Goal: Task Accomplishment & Management: Use online tool/utility

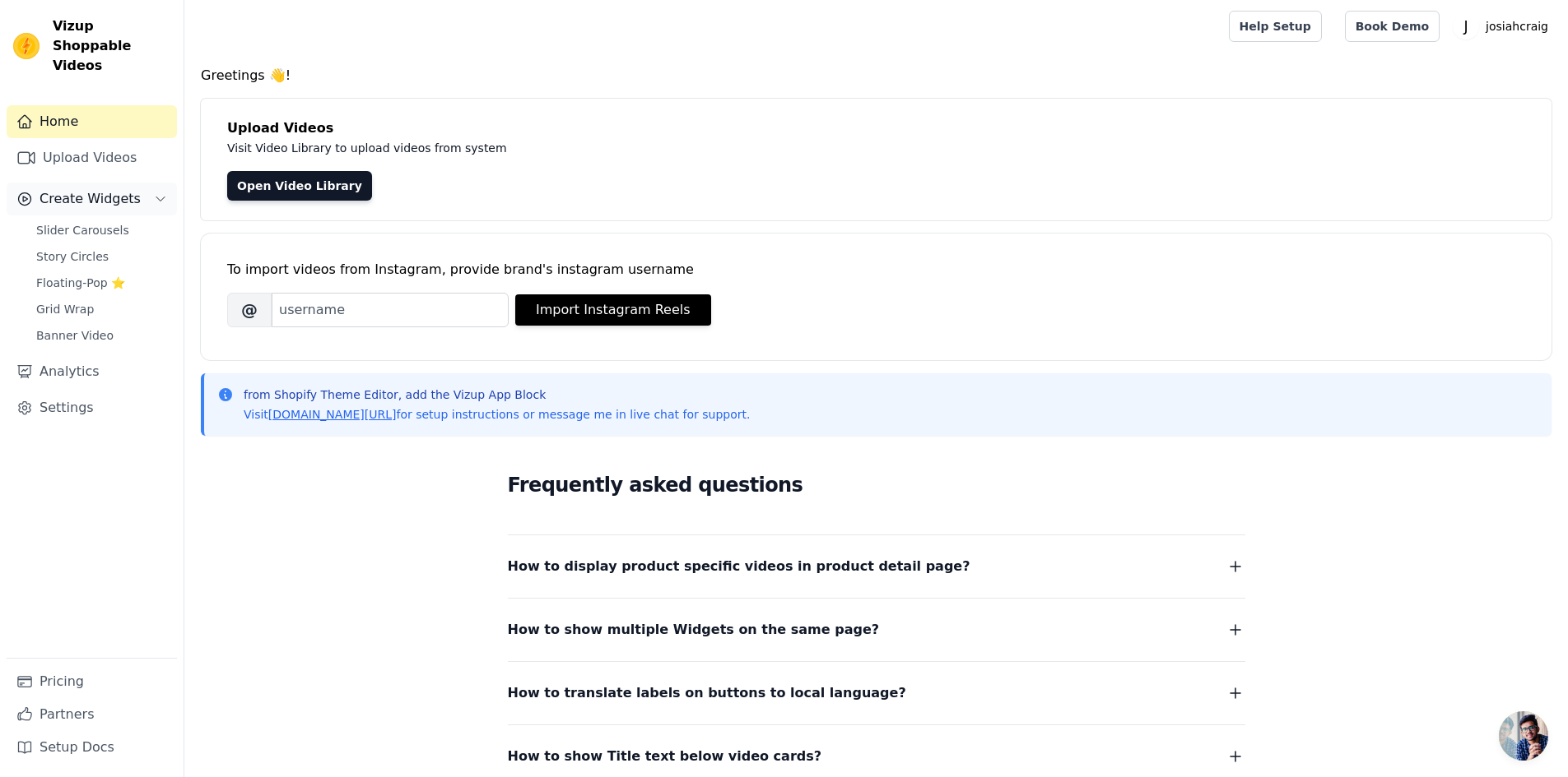
click at [87, 189] on span "Create Widgets" at bounding box center [89, 199] width 101 height 20
click at [94, 222] on span "Slider Carousels" at bounding box center [82, 230] width 93 height 17
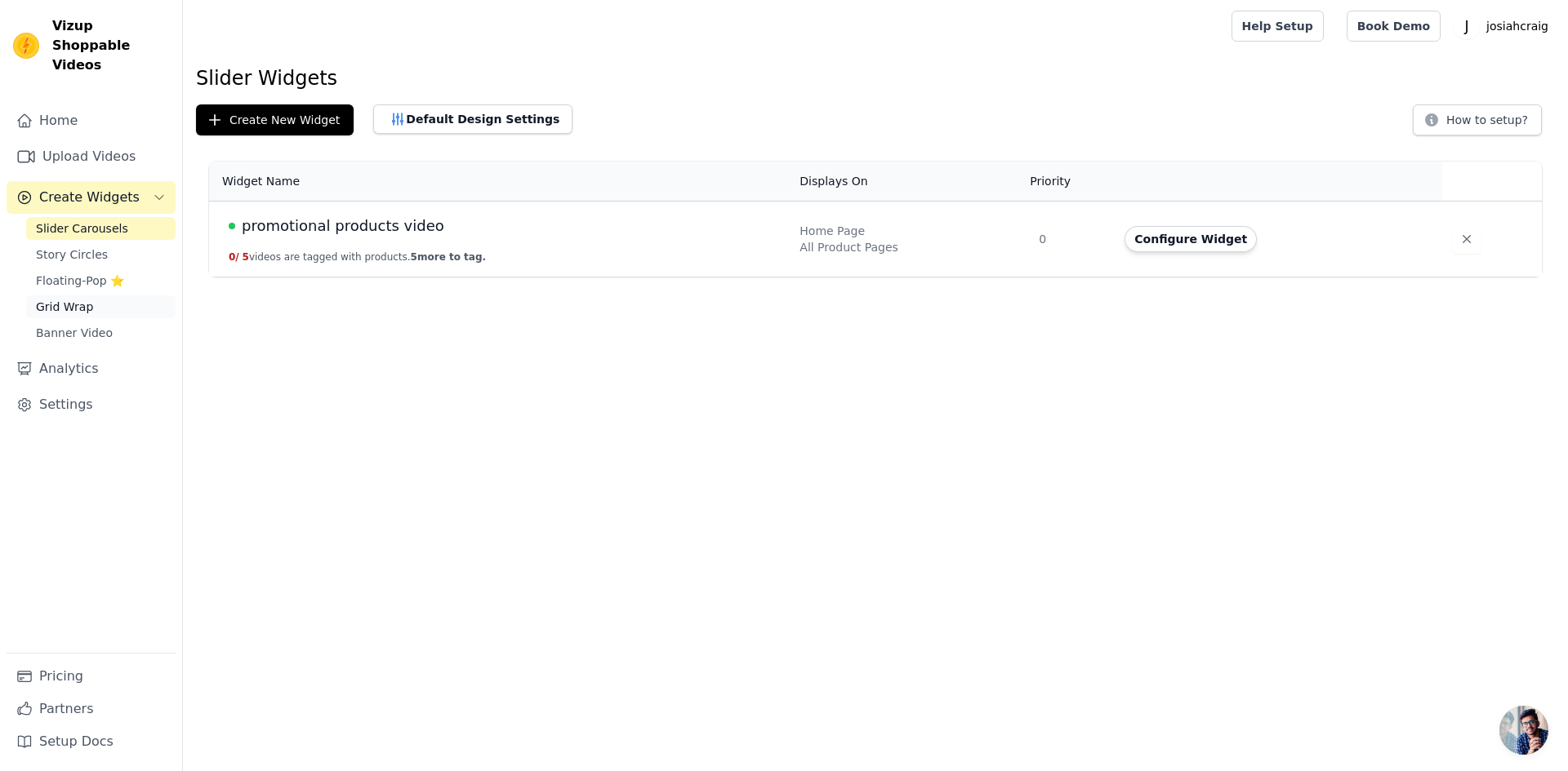
click at [77, 298] on span "Grid Wrap" at bounding box center [64, 306] width 57 height 17
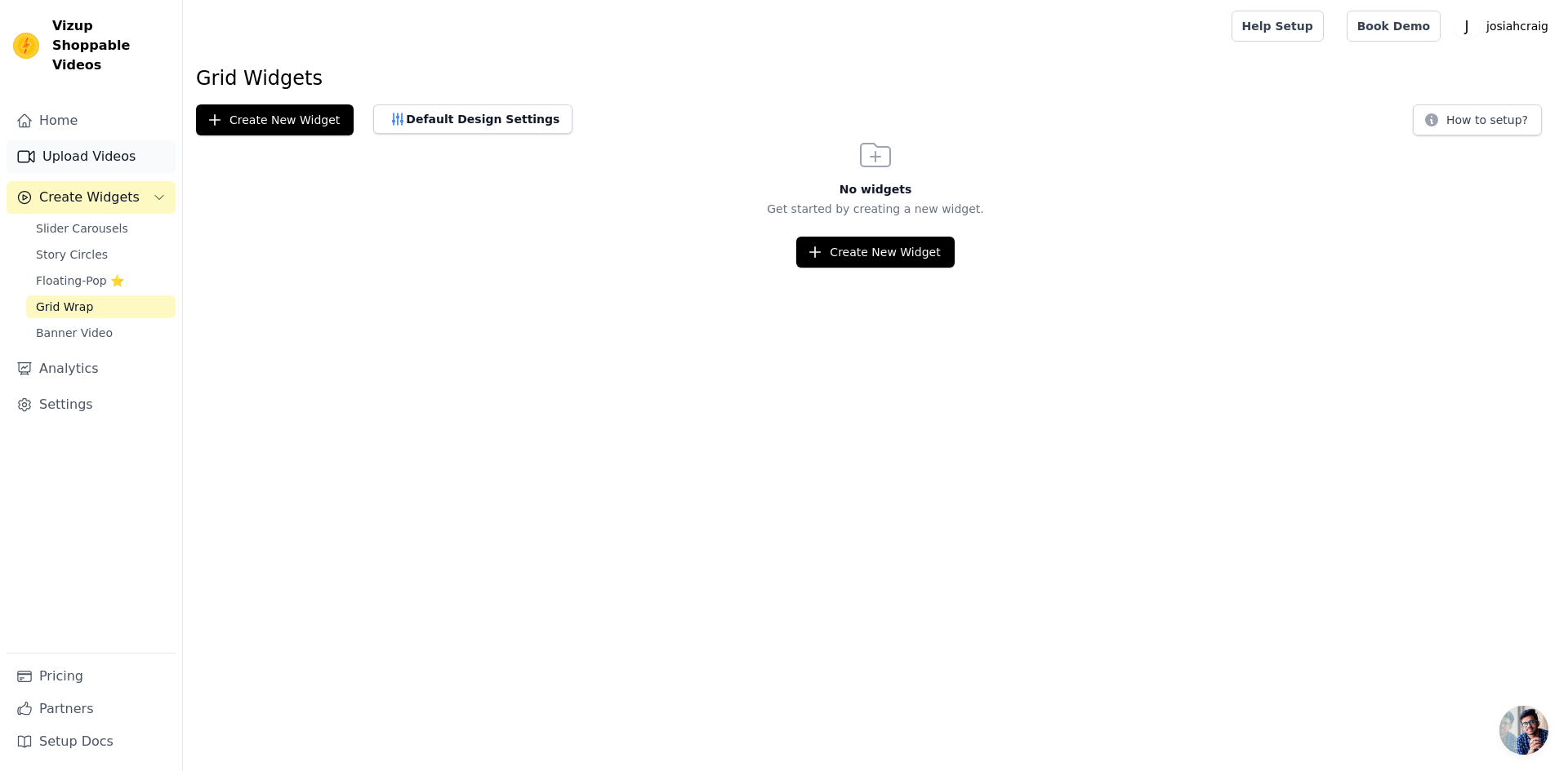
click at [89, 140] on link "Upload Videos" at bounding box center [91, 157] width 169 height 33
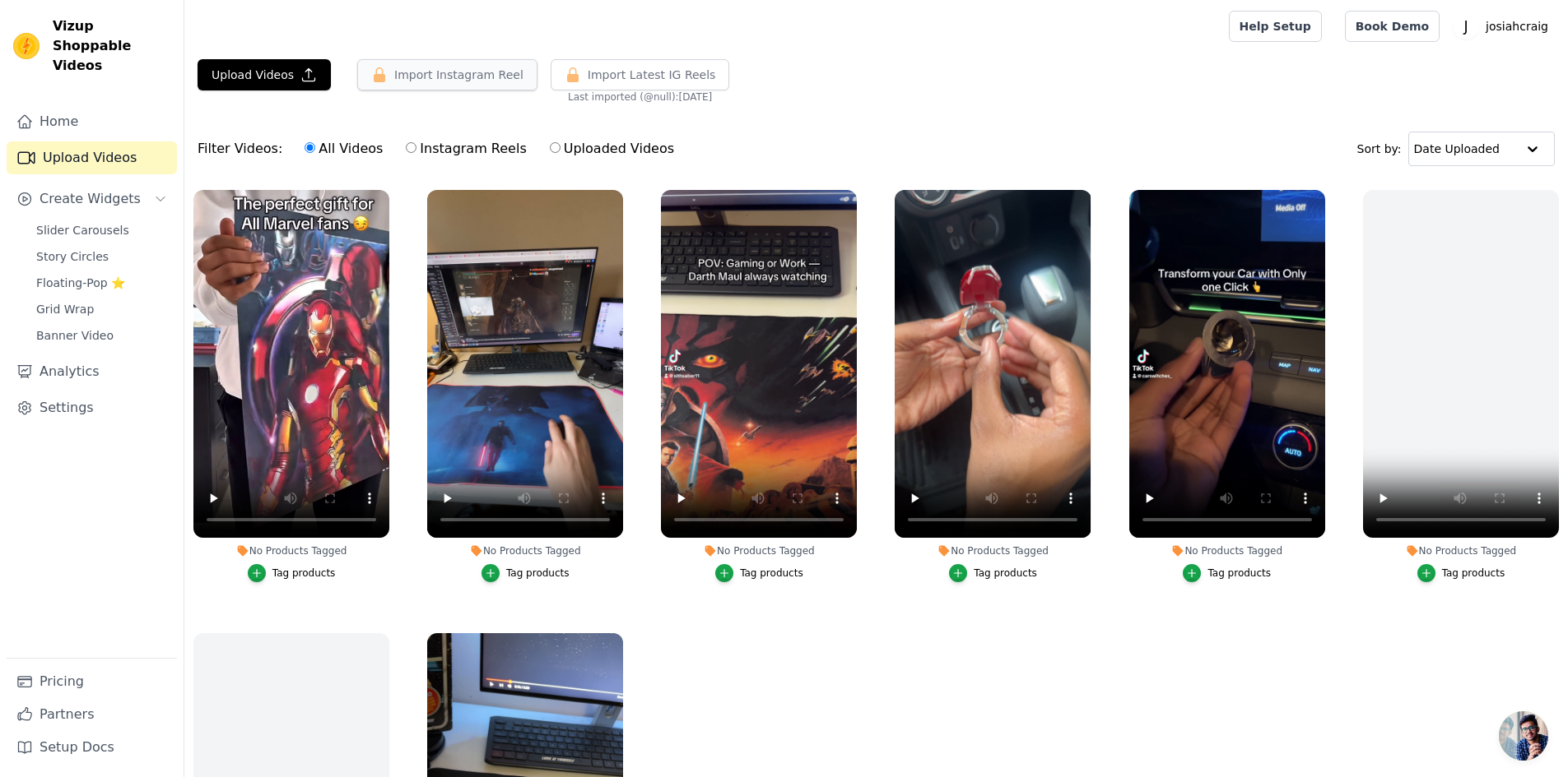
click at [451, 76] on button "Import Instagram Reel" at bounding box center [447, 75] width 180 height 32
click at [66, 189] on span "Create Widgets" at bounding box center [89, 199] width 101 height 20
click at [405, 146] on input "Instagram Reels" at bounding box center [411, 147] width 11 height 11
radio input "true"
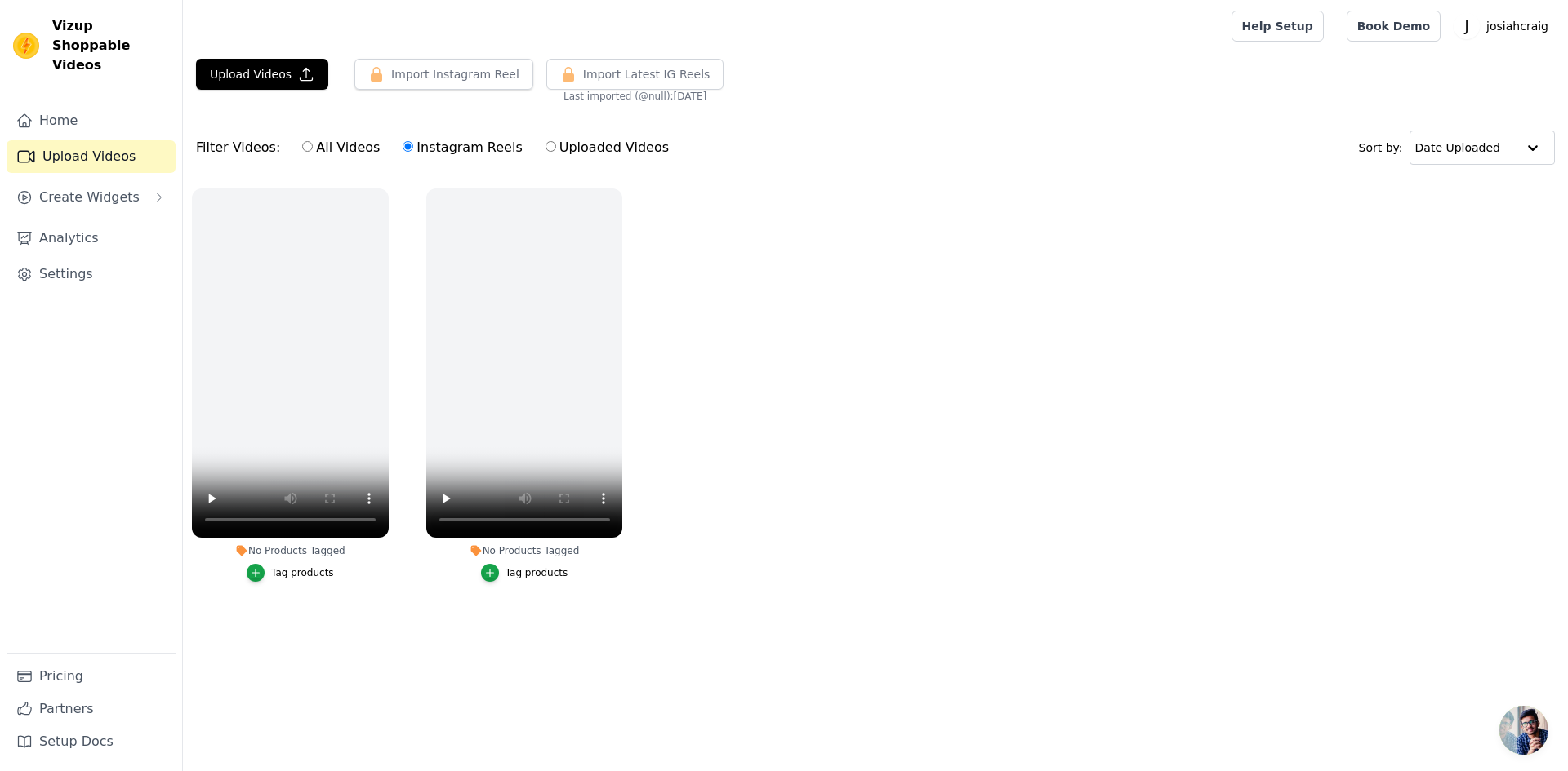
click at [302, 145] on input "All Videos" at bounding box center [307, 146] width 10 height 10
radio input "true"
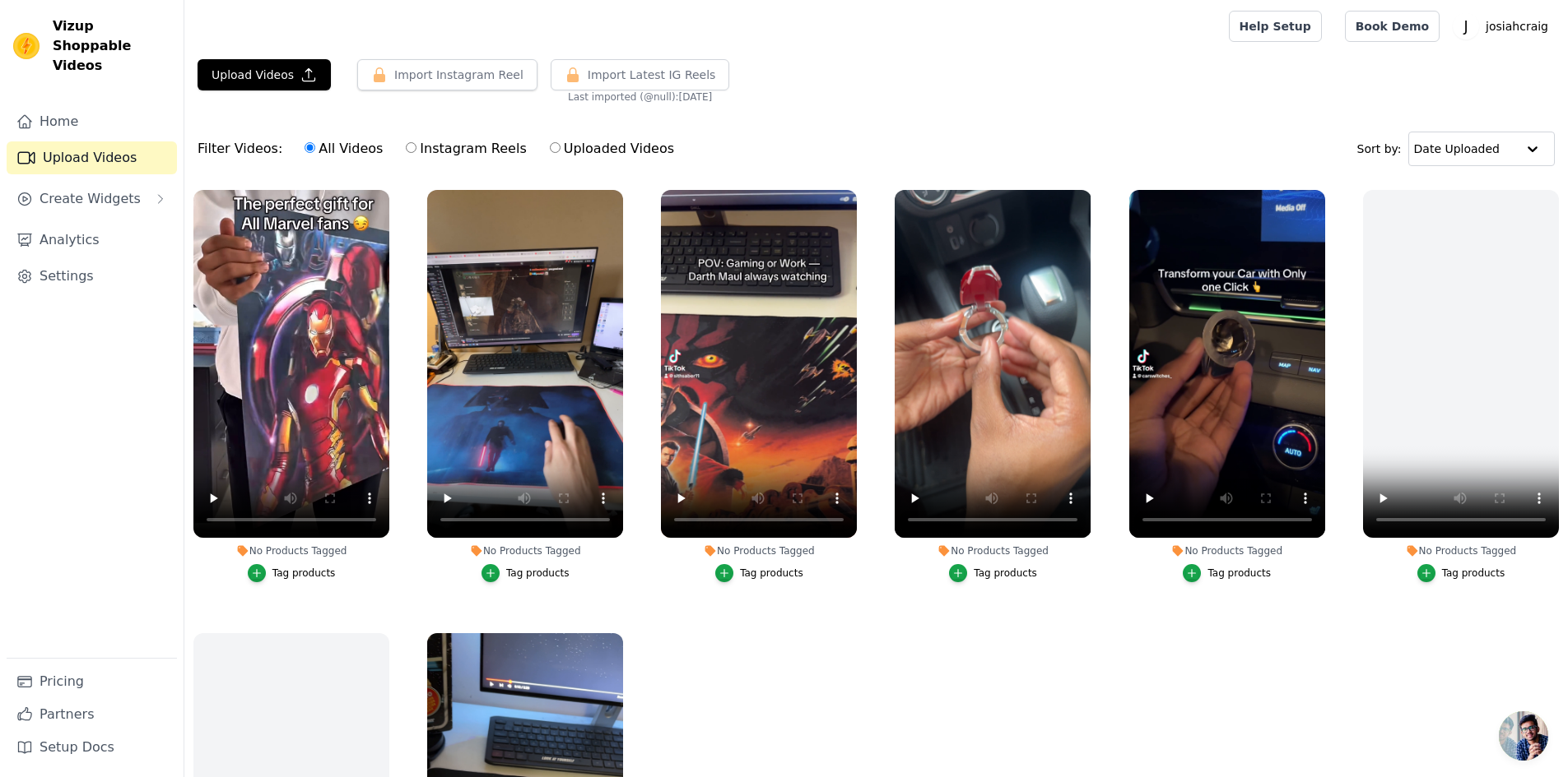
click at [550, 153] on input "Uploaded Videos" at bounding box center [555, 147] width 11 height 11
radio input "true"
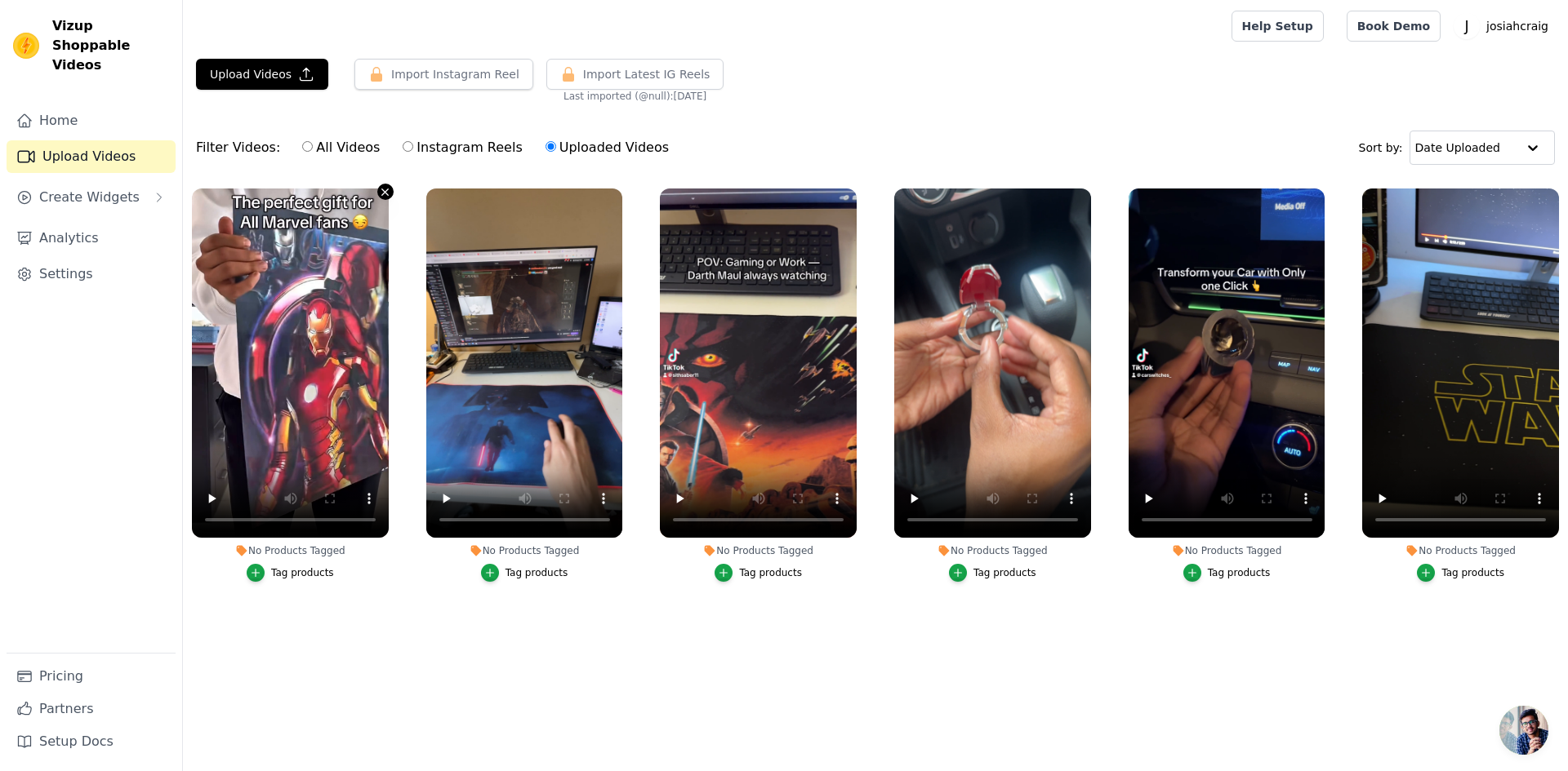
click at [386, 191] on icon "button" at bounding box center [386, 192] width 7 height 7
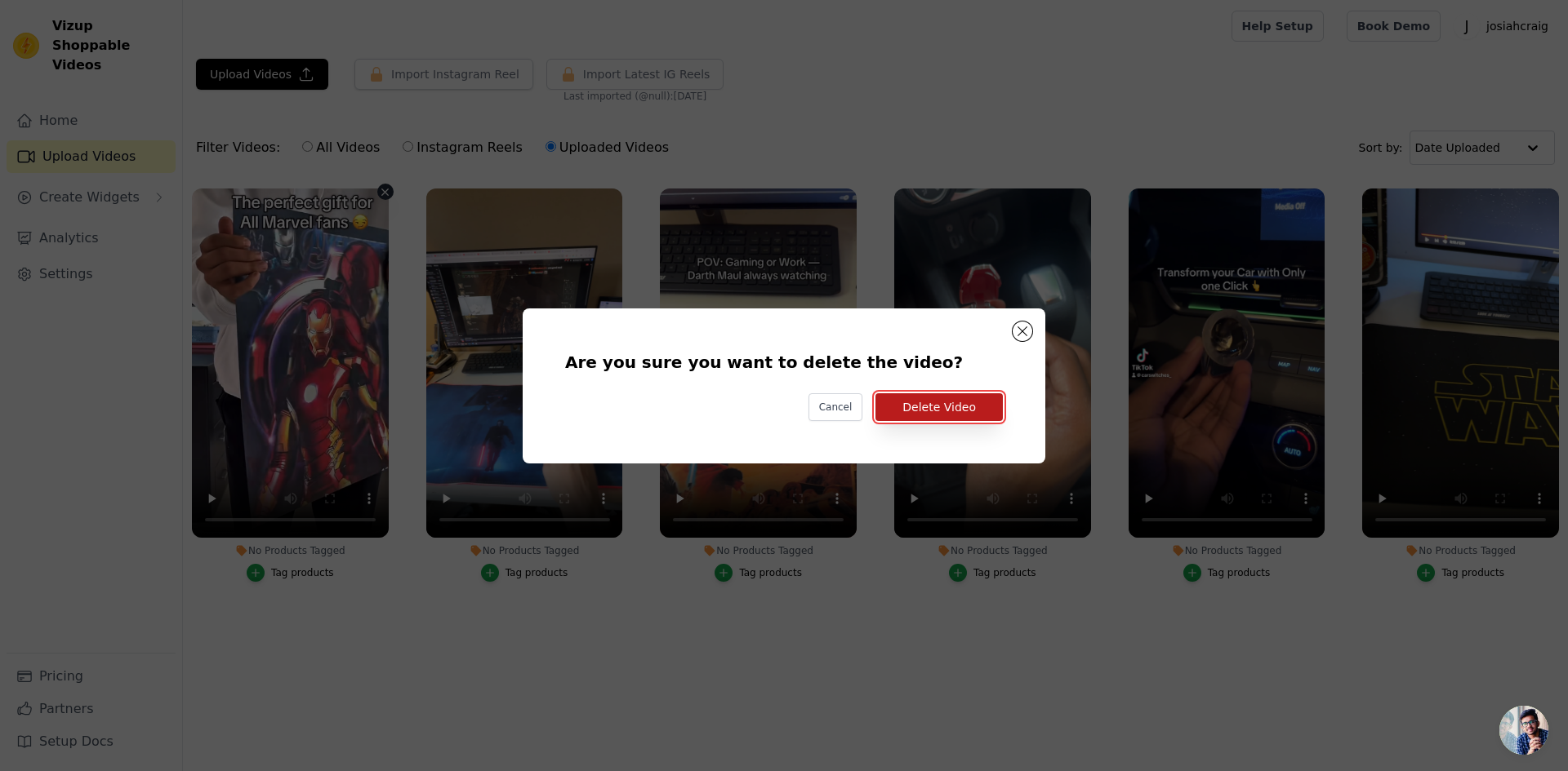
click at [975, 407] on button "Delete Video" at bounding box center [939, 407] width 127 height 28
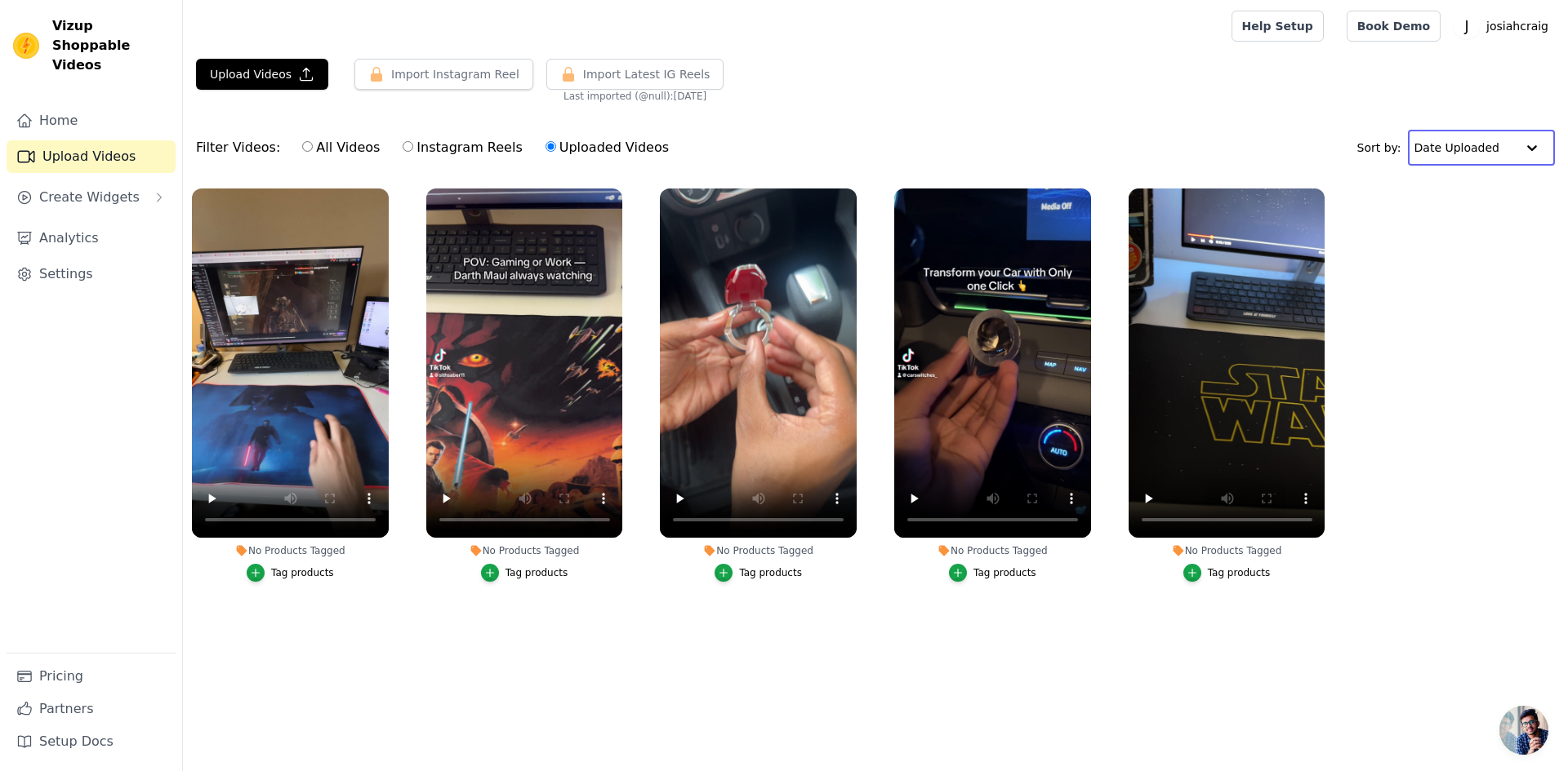
click at [1466, 150] on input "text" at bounding box center [1464, 148] width 101 height 33
click at [88, 188] on span "Create Widgets" at bounding box center [89, 198] width 100 height 20
click at [93, 220] on span "Slider Carousels" at bounding box center [82, 228] width 92 height 17
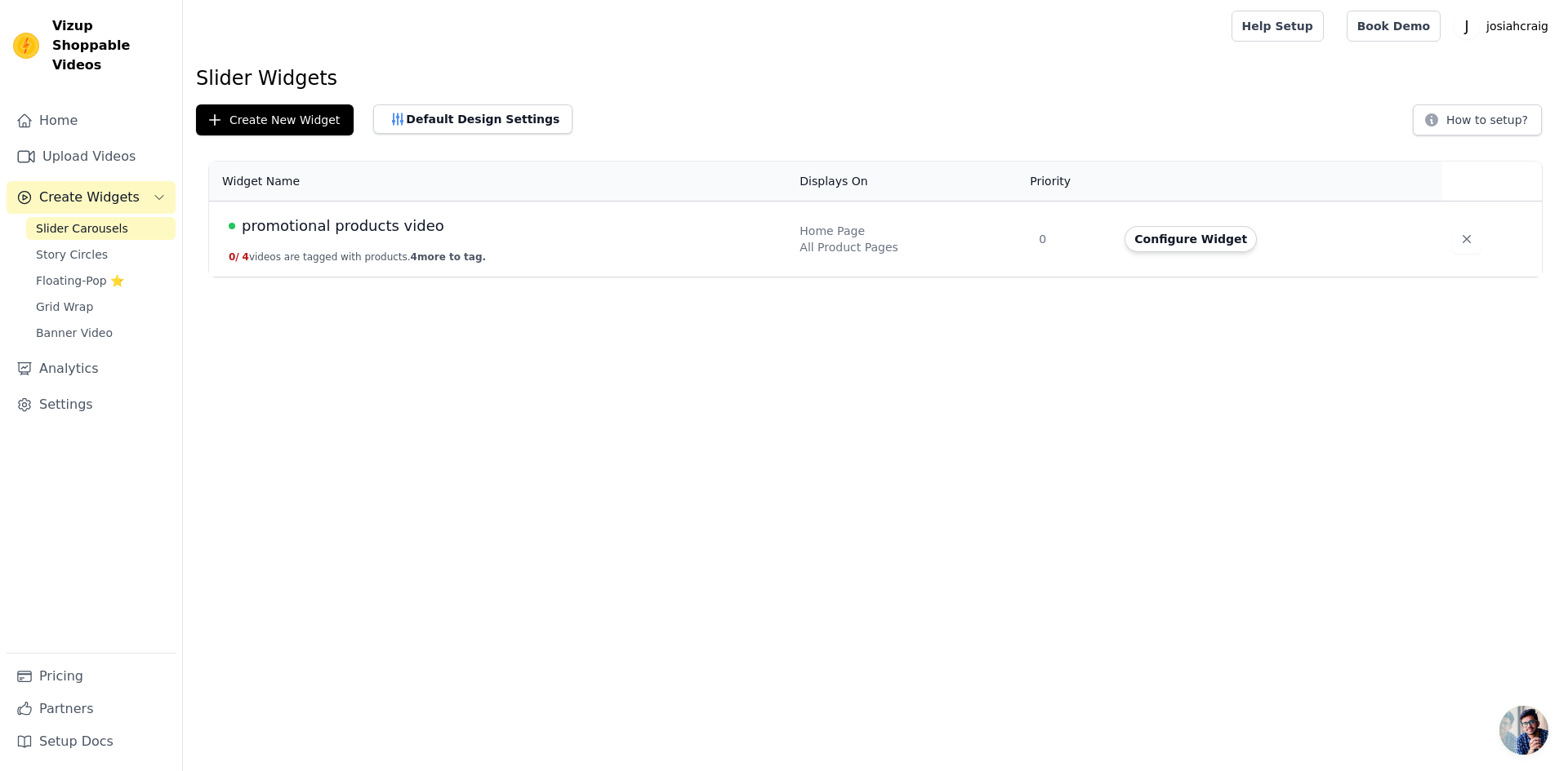
click at [85, 188] on span "Create Widgets" at bounding box center [89, 198] width 100 height 20
click at [89, 188] on span "Create Widgets" at bounding box center [89, 198] width 100 height 20
click at [95, 246] on span "Story Circles" at bounding box center [71, 254] width 72 height 17
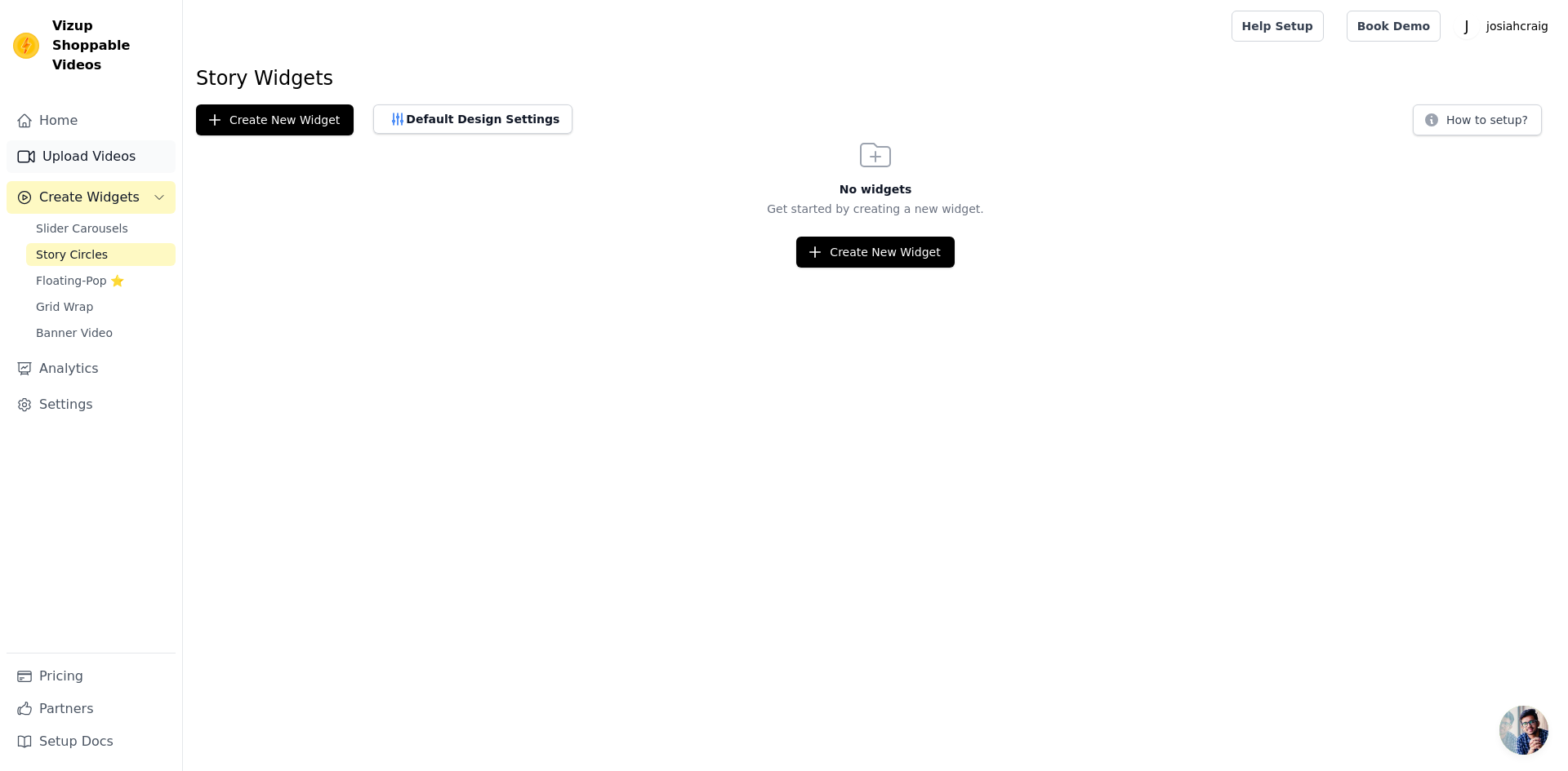
click at [91, 140] on link "Upload Videos" at bounding box center [91, 157] width 169 height 33
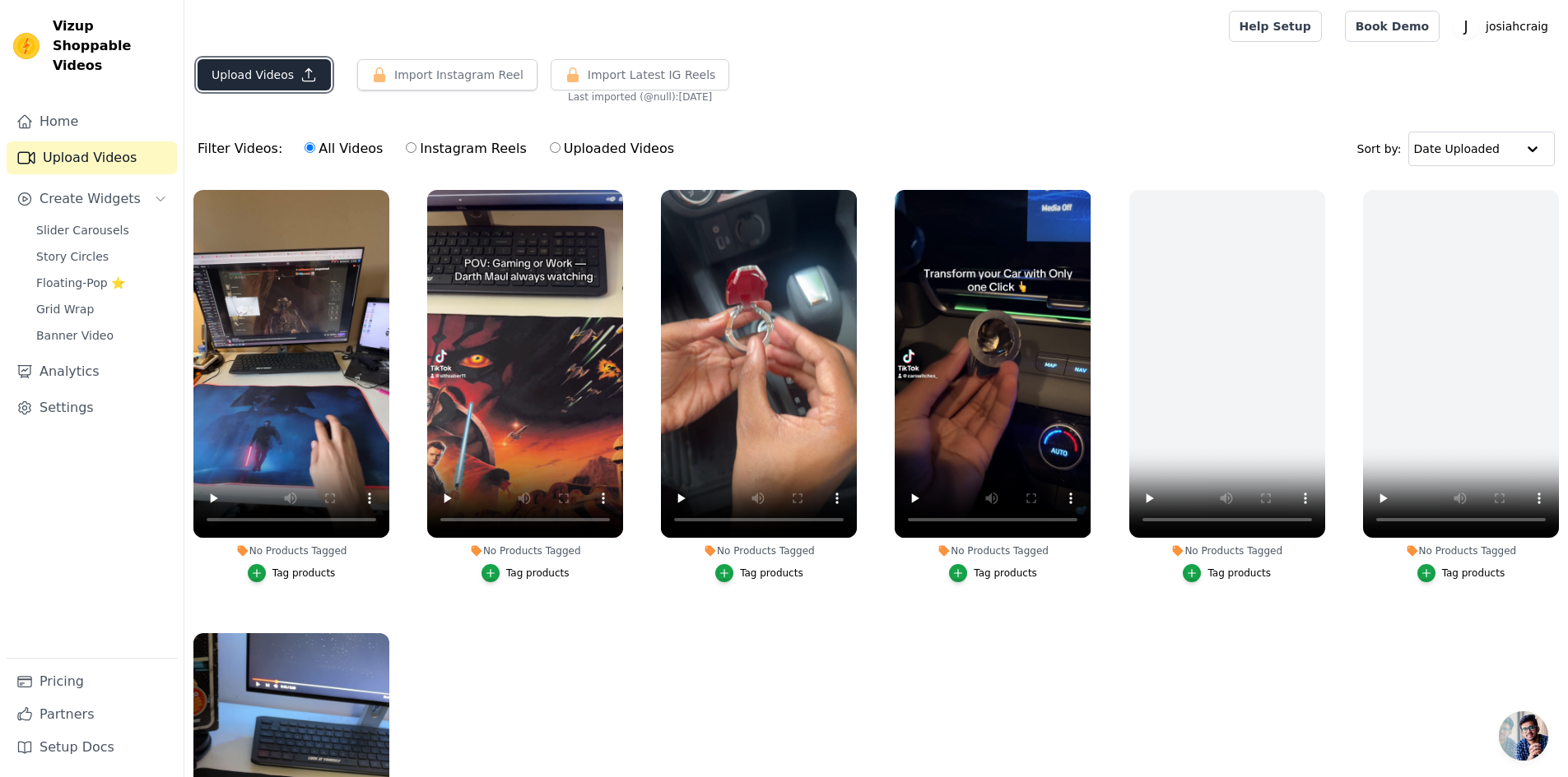
click at [245, 76] on button "Upload Videos" at bounding box center [264, 75] width 133 height 32
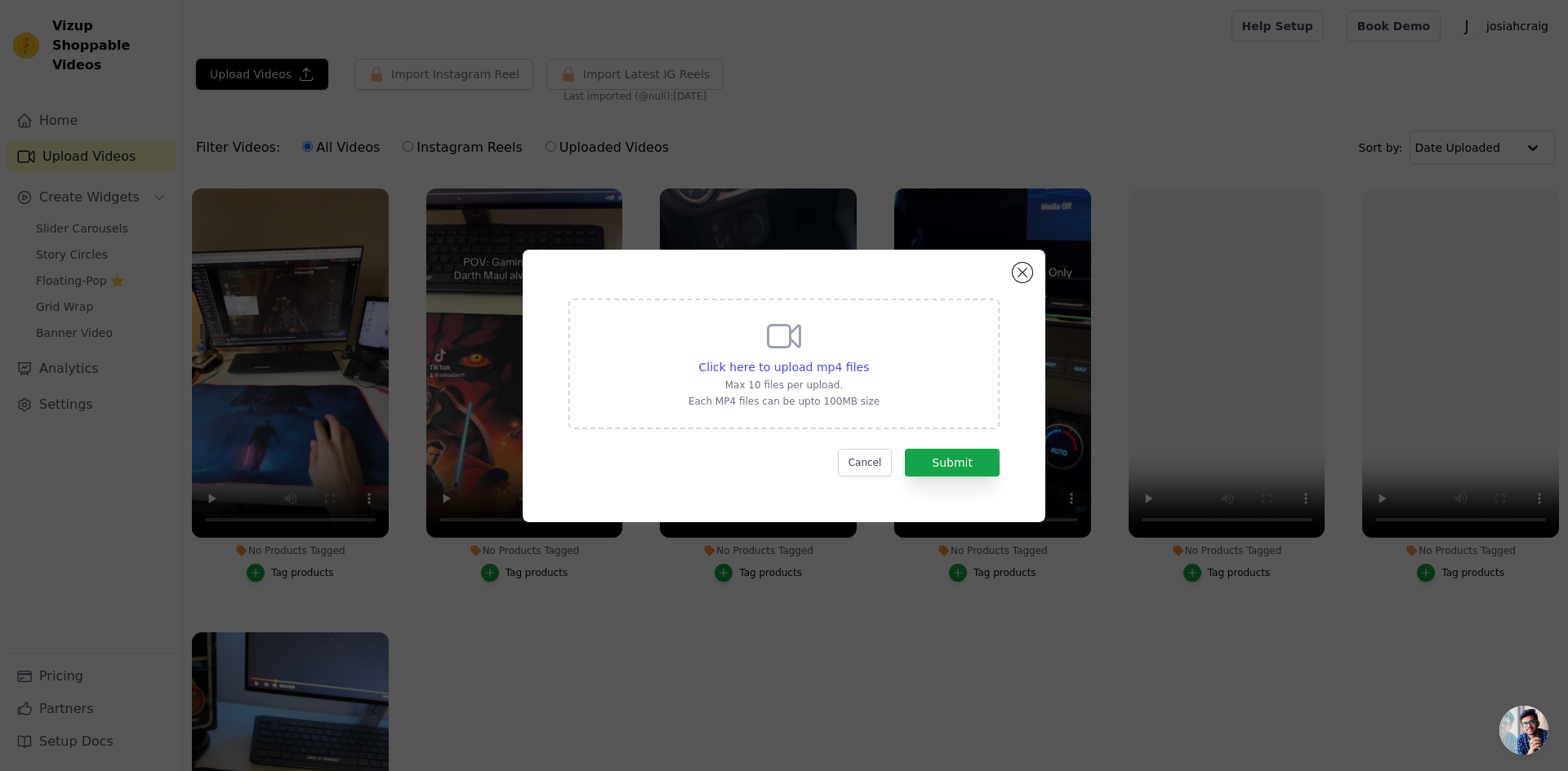
click at [769, 340] on icon at bounding box center [784, 335] width 32 height 22
click at [868, 359] on input "Click here to upload mp4 files Max 10 files per upload. Each MP4 files can be u…" at bounding box center [868, 359] width 1 height 1
type input "C:\fakepath\F09F7C34-F4CE-43DC-B6DE-5C3FE0AF687D.mov.mp4"
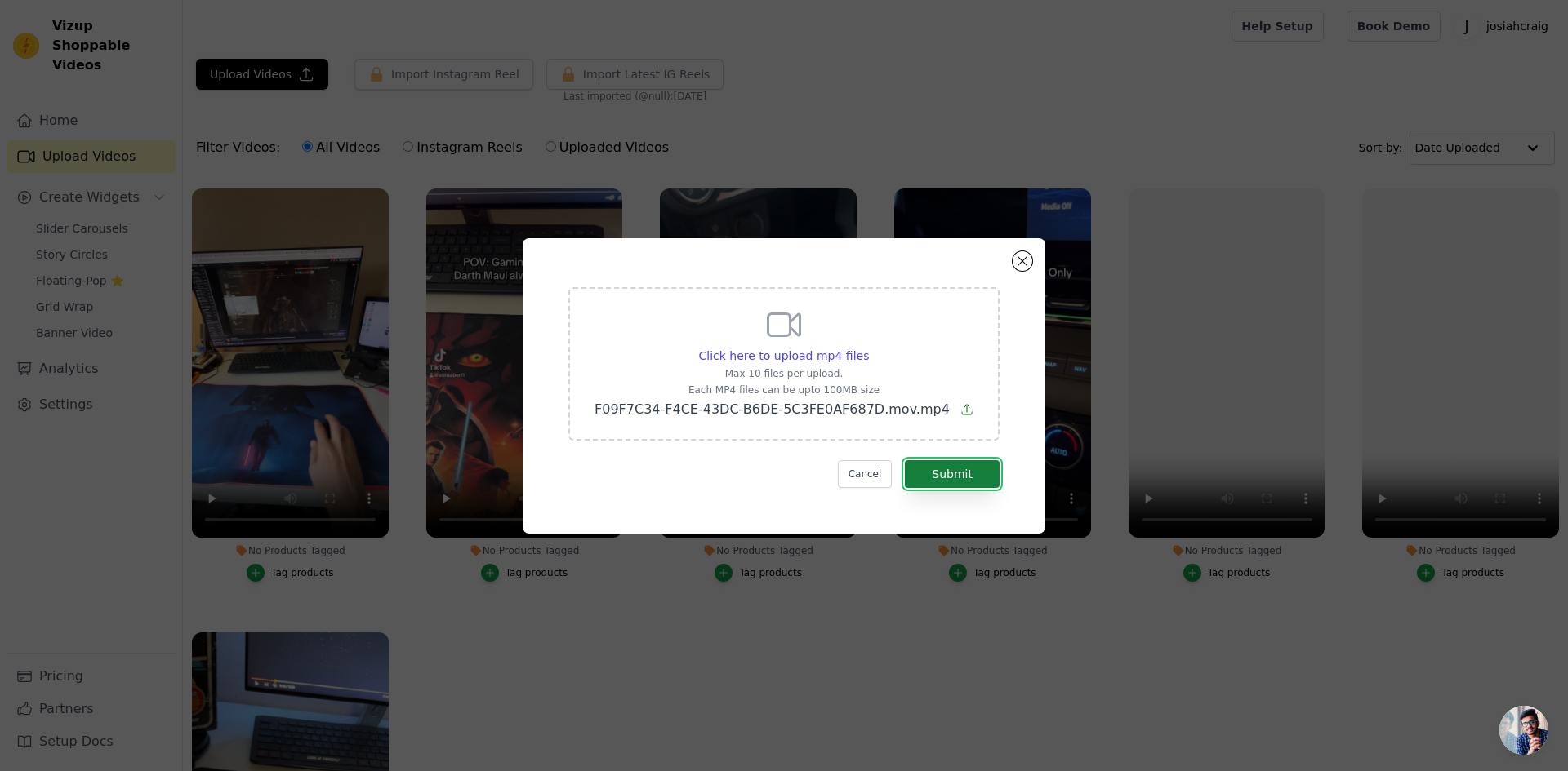
click at [935, 472] on button "Submit" at bounding box center [952, 474] width 95 height 28
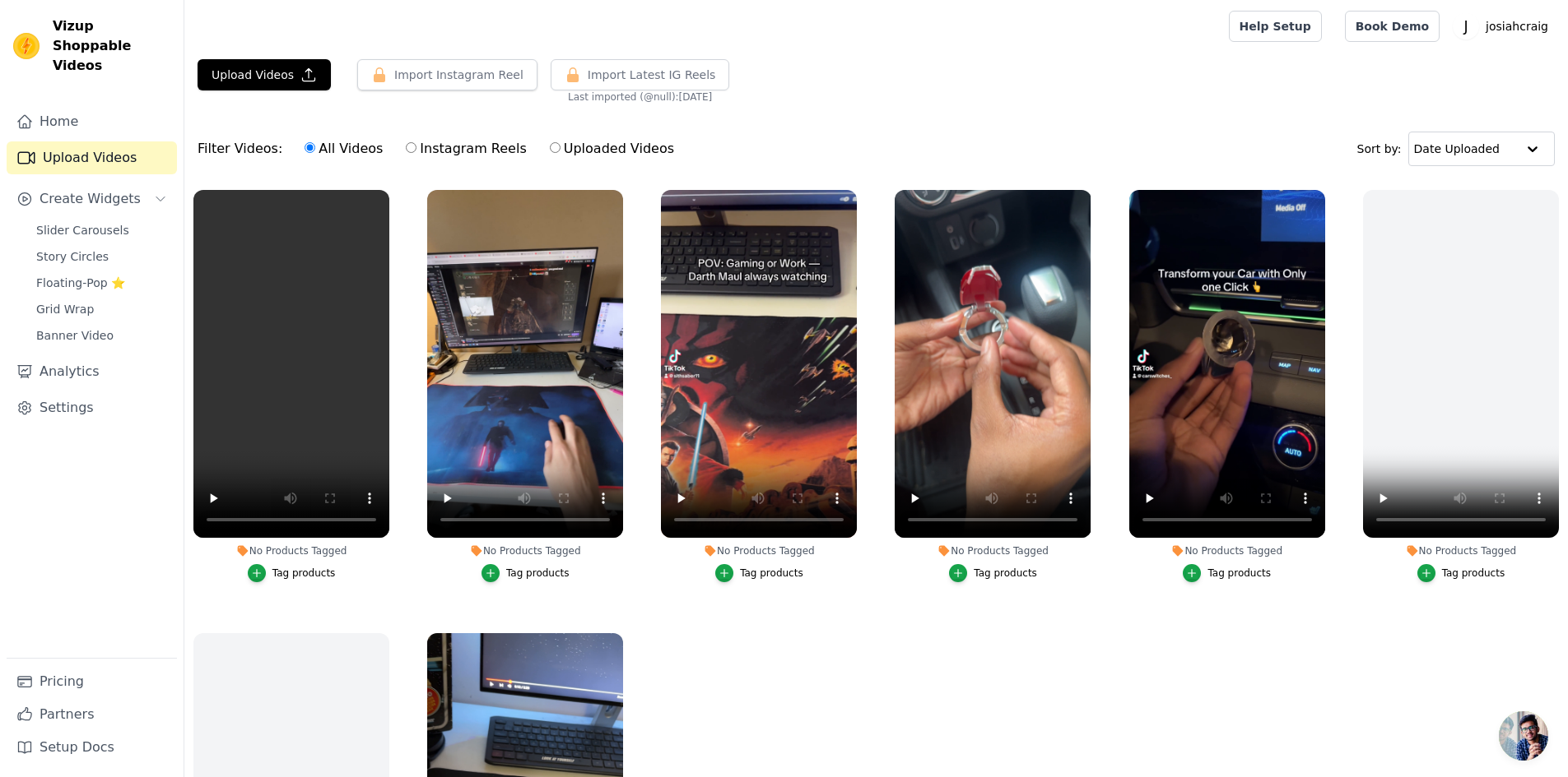
click at [871, 674] on ul "No Products Tagged Tag products No Products Tagged Tag products No Products Tag…" at bounding box center [876, 543] width 1384 height 724
click at [94, 222] on span "Slider Carousels" at bounding box center [82, 230] width 93 height 17
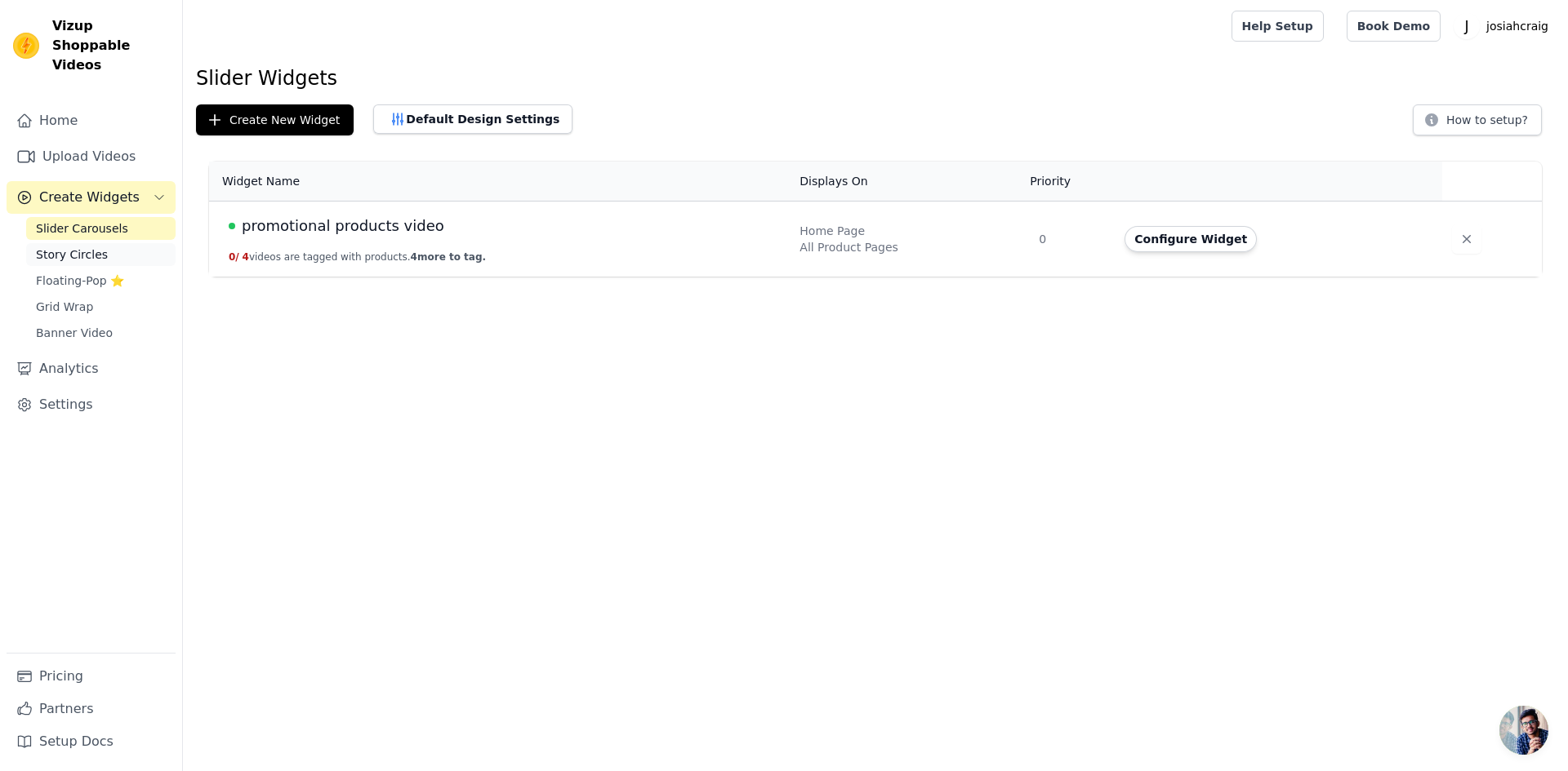
click at [76, 246] on span "Story Circles" at bounding box center [71, 254] width 72 height 17
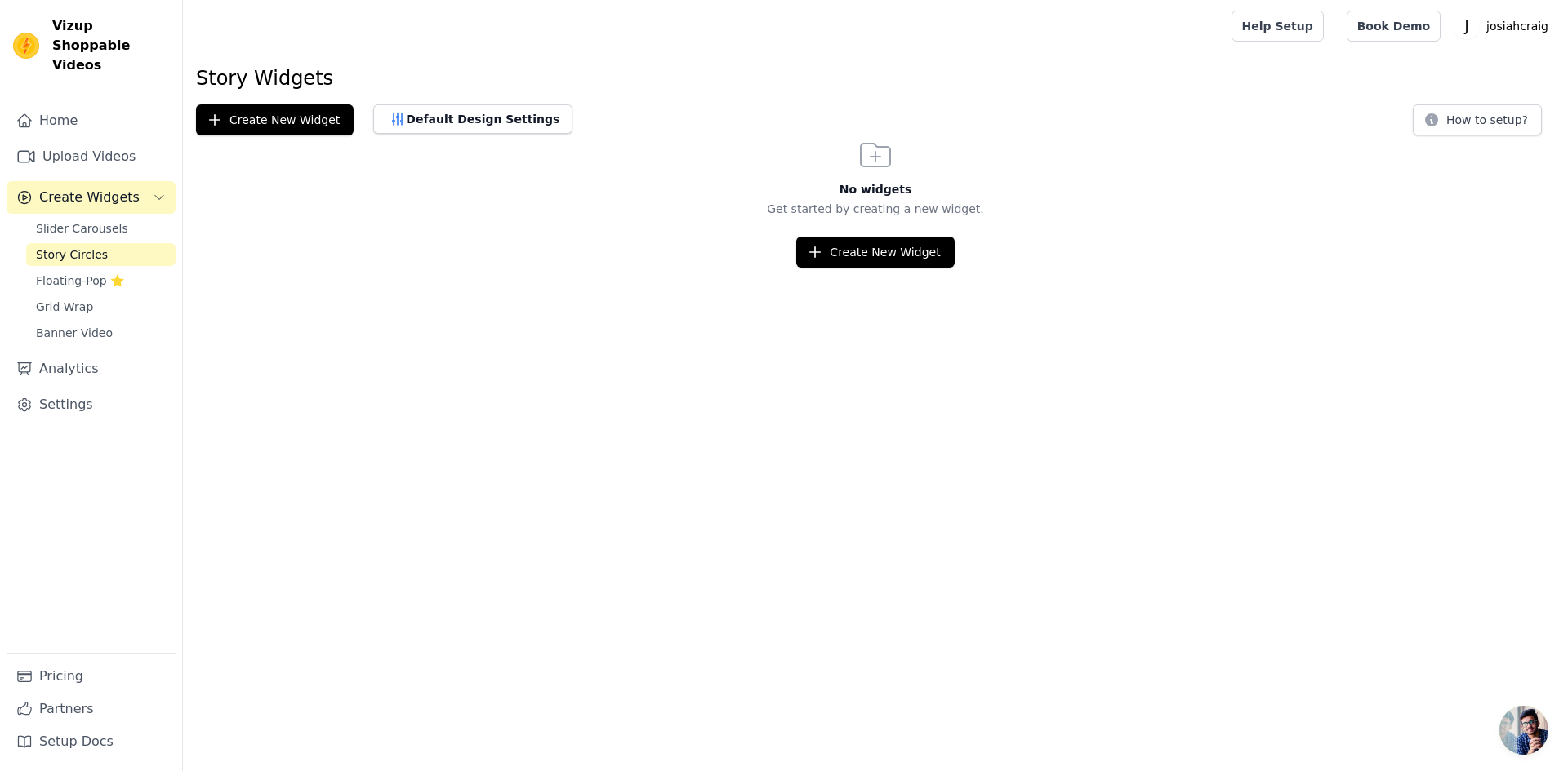
click at [102, 188] on span "Create Widgets" at bounding box center [89, 198] width 100 height 20
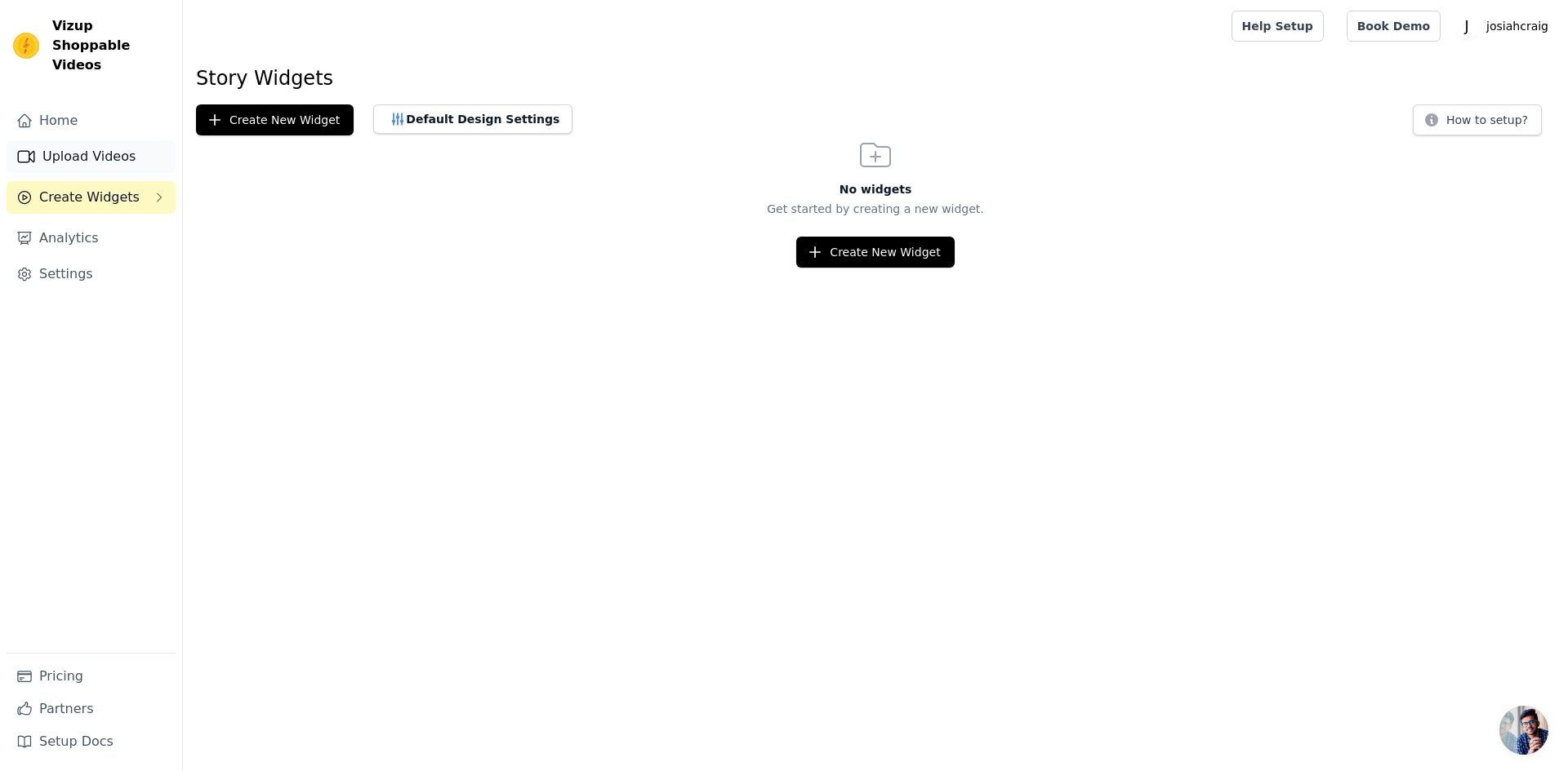
click at [85, 141] on link "Upload Videos" at bounding box center [91, 157] width 169 height 33
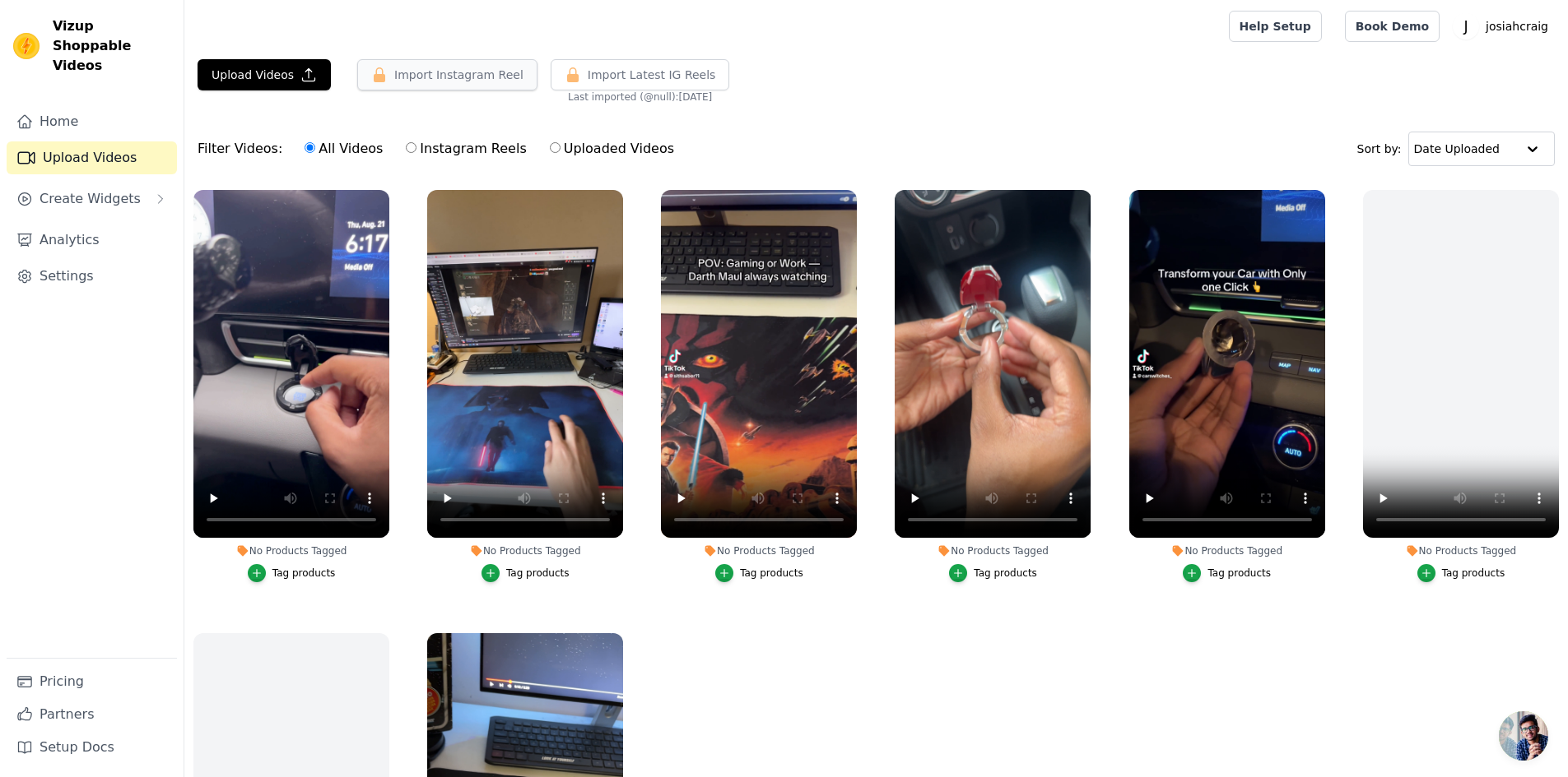
click at [444, 84] on button "Import Instagram Reel" at bounding box center [447, 75] width 180 height 32
click at [605, 63] on button "Import Latest IG Reels" at bounding box center [640, 75] width 179 height 32
click at [602, 74] on span "Import Latest IG Reels" at bounding box center [652, 75] width 128 height 17
click at [465, 69] on button "Import Instagram Reel" at bounding box center [447, 75] width 180 height 32
click at [78, 105] on link "Home" at bounding box center [92, 122] width 170 height 33
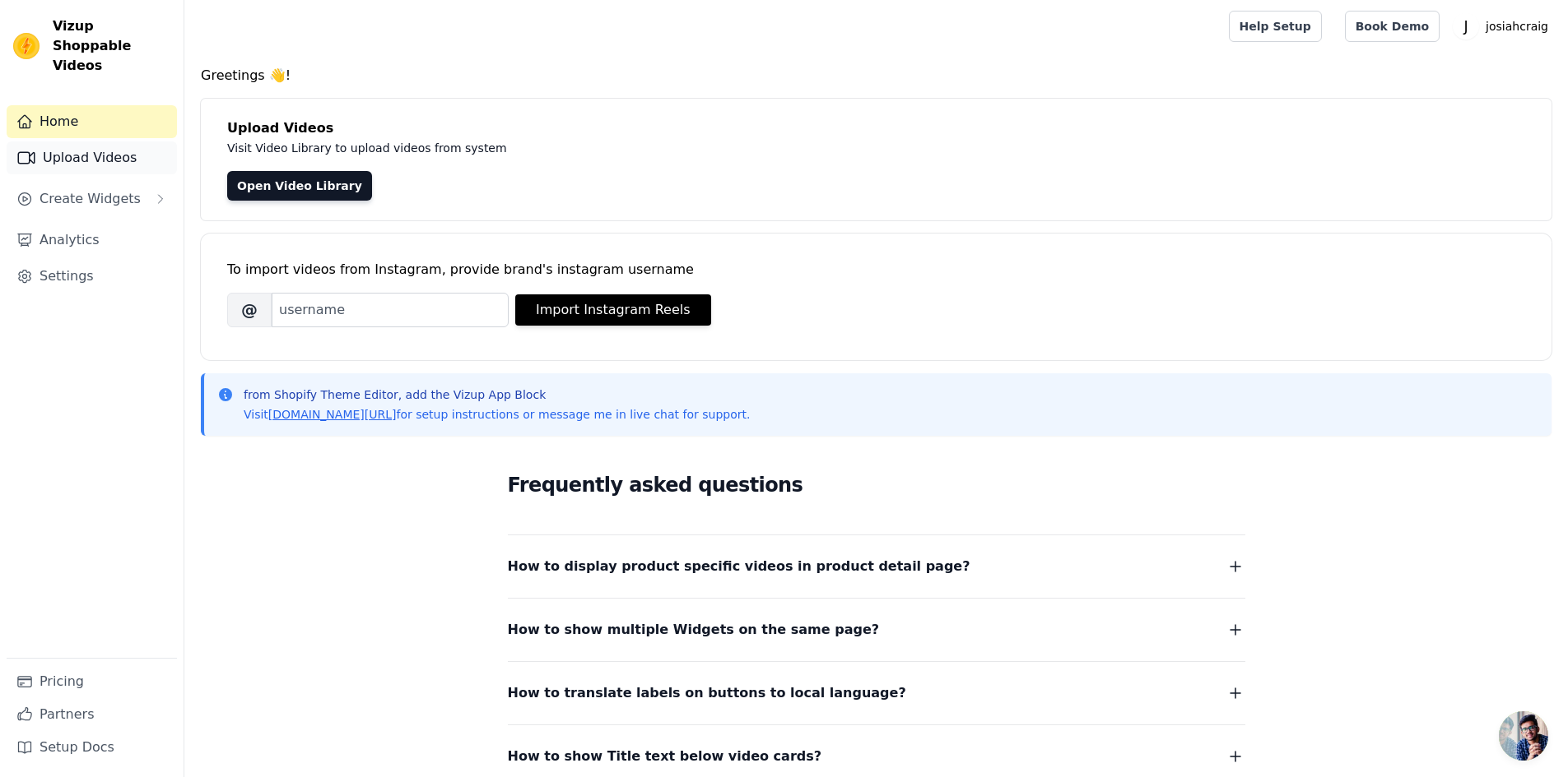
click at [96, 145] on link "Upload Videos" at bounding box center [92, 158] width 170 height 33
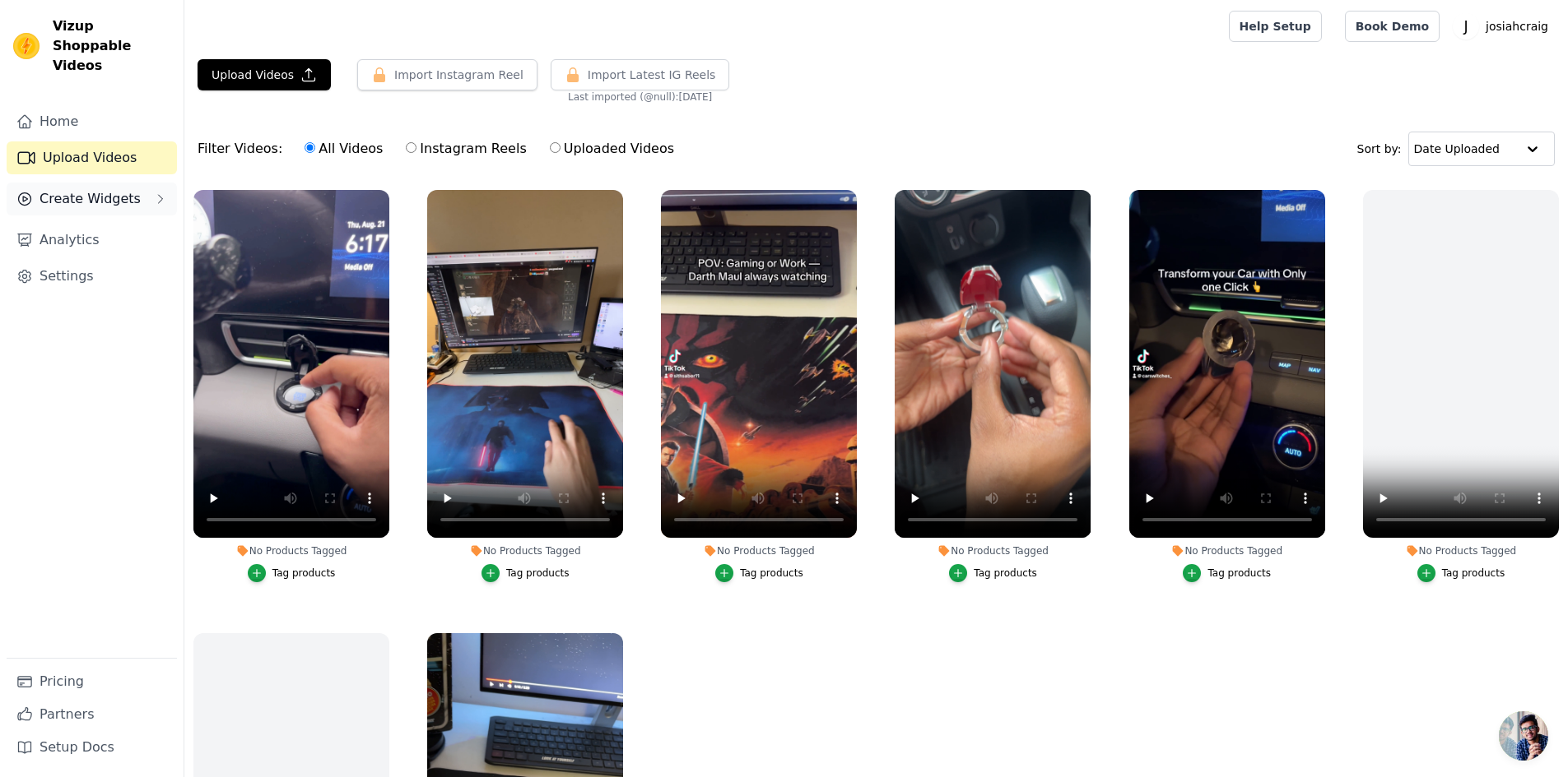
click at [96, 189] on span "Create Widgets" at bounding box center [89, 199] width 101 height 20
click at [97, 189] on span "Create Widgets" at bounding box center [89, 199] width 101 height 20
click at [91, 222] on span "Slider Carousels" at bounding box center [82, 230] width 93 height 17
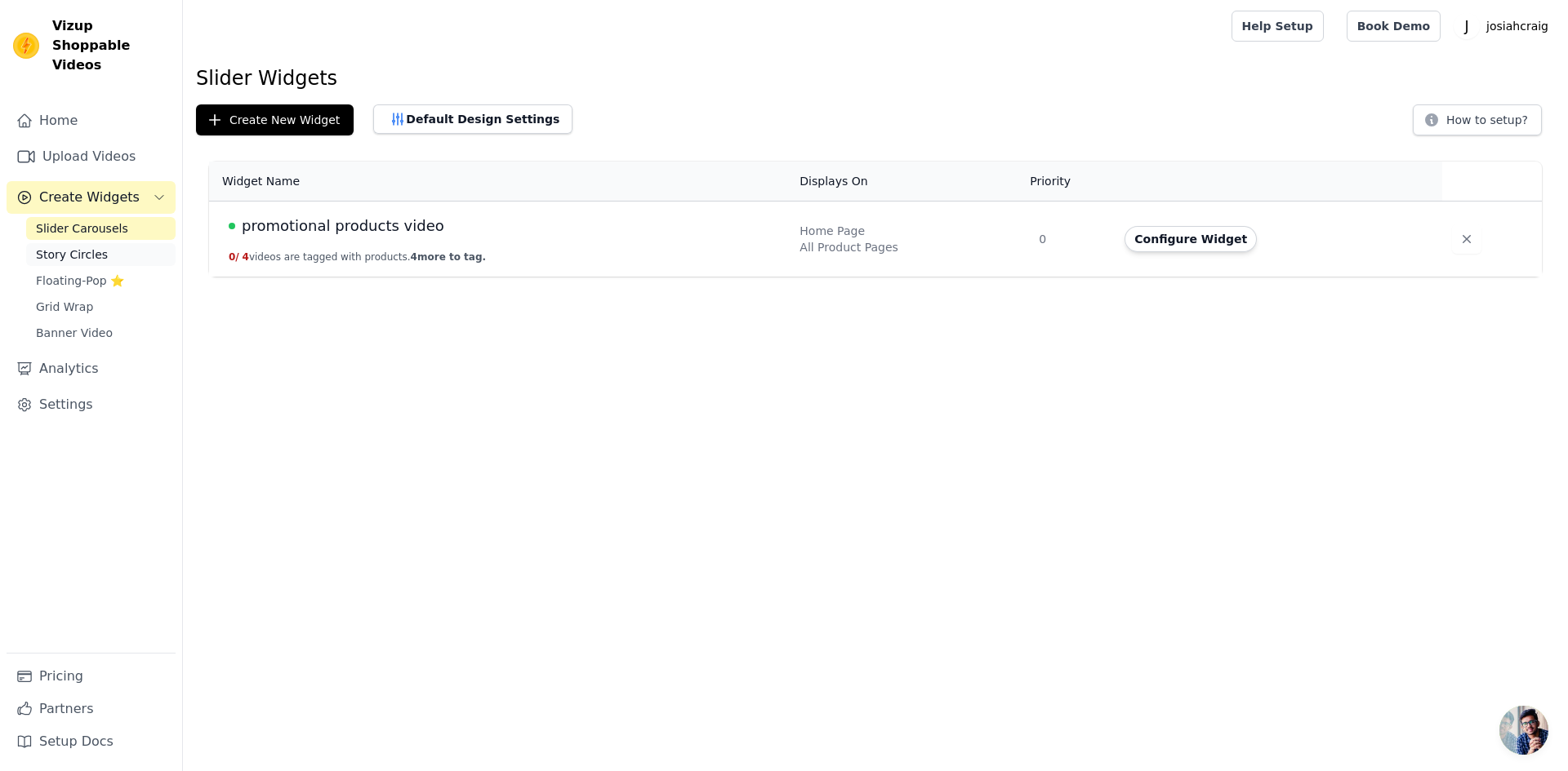
click at [92, 246] on span "Story Circles" at bounding box center [71, 254] width 72 height 17
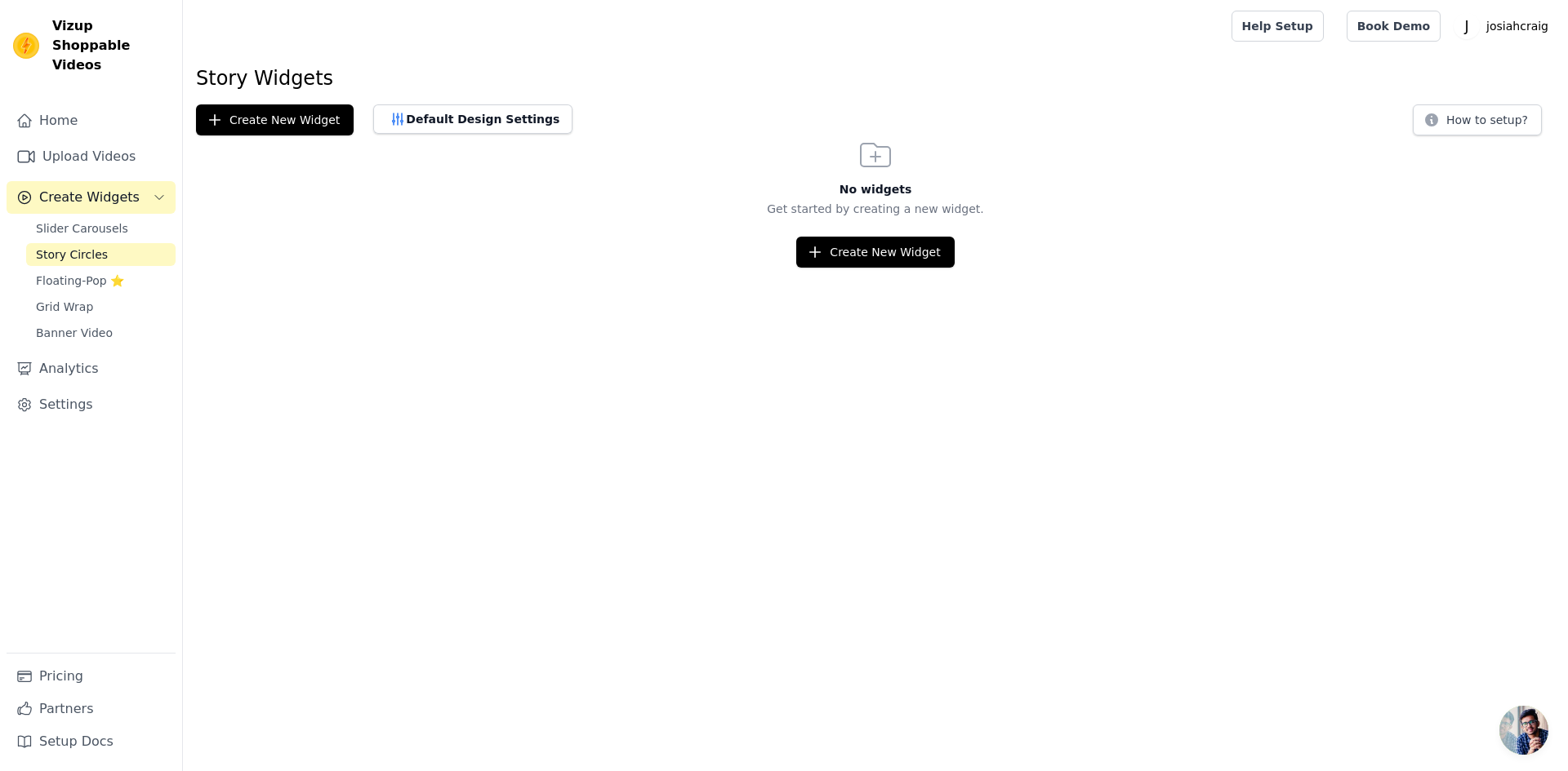
click at [111, 188] on span "Create Widgets" at bounding box center [89, 198] width 100 height 20
click at [96, 296] on link "Grid Wrap" at bounding box center [101, 307] width 150 height 23
click at [97, 325] on span "Banner Video" at bounding box center [74, 332] width 77 height 17
click at [95, 220] on span "Slider Carousels" at bounding box center [82, 228] width 92 height 17
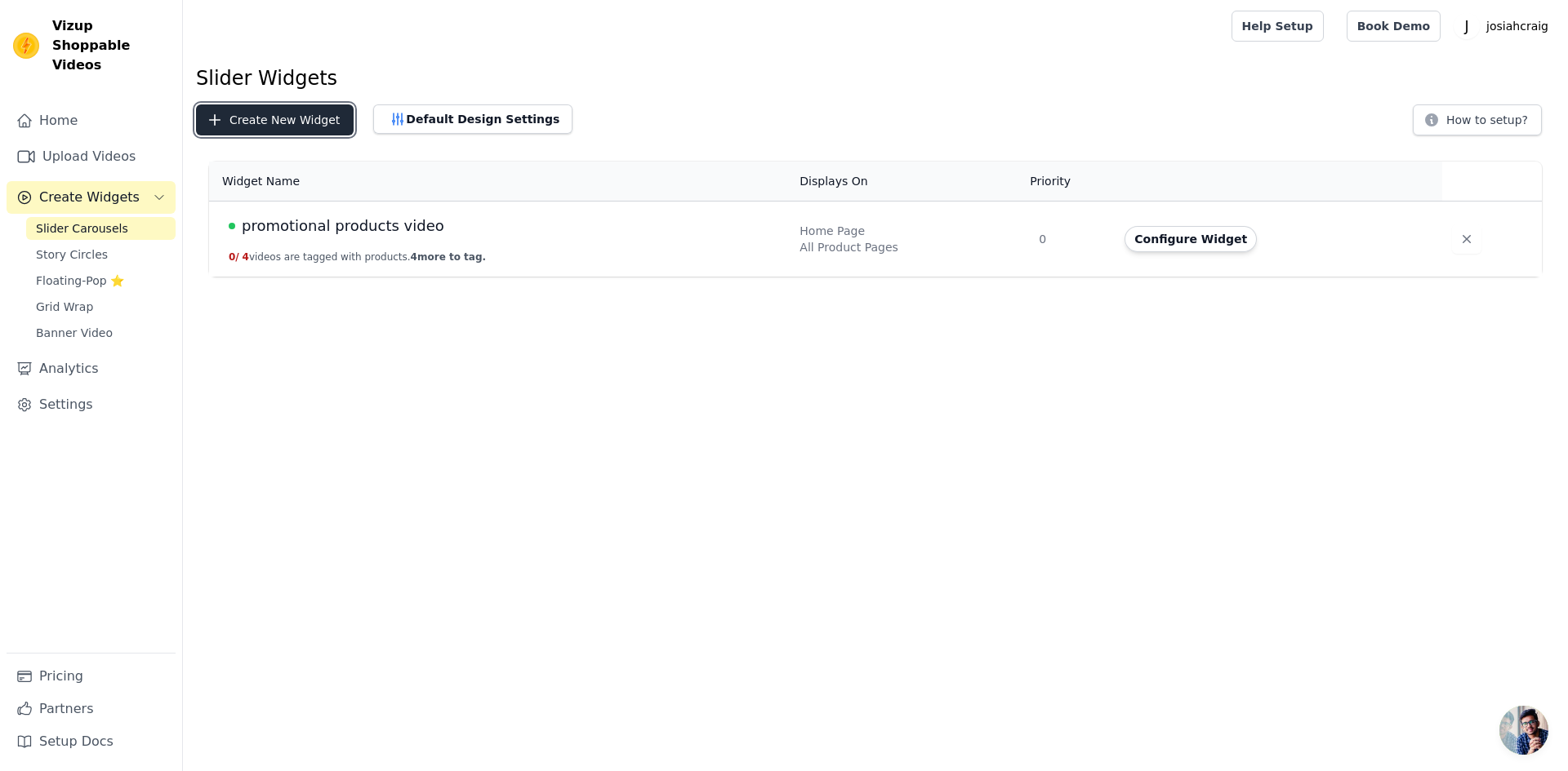
click at [242, 117] on button "Create New Widget" at bounding box center [274, 120] width 158 height 31
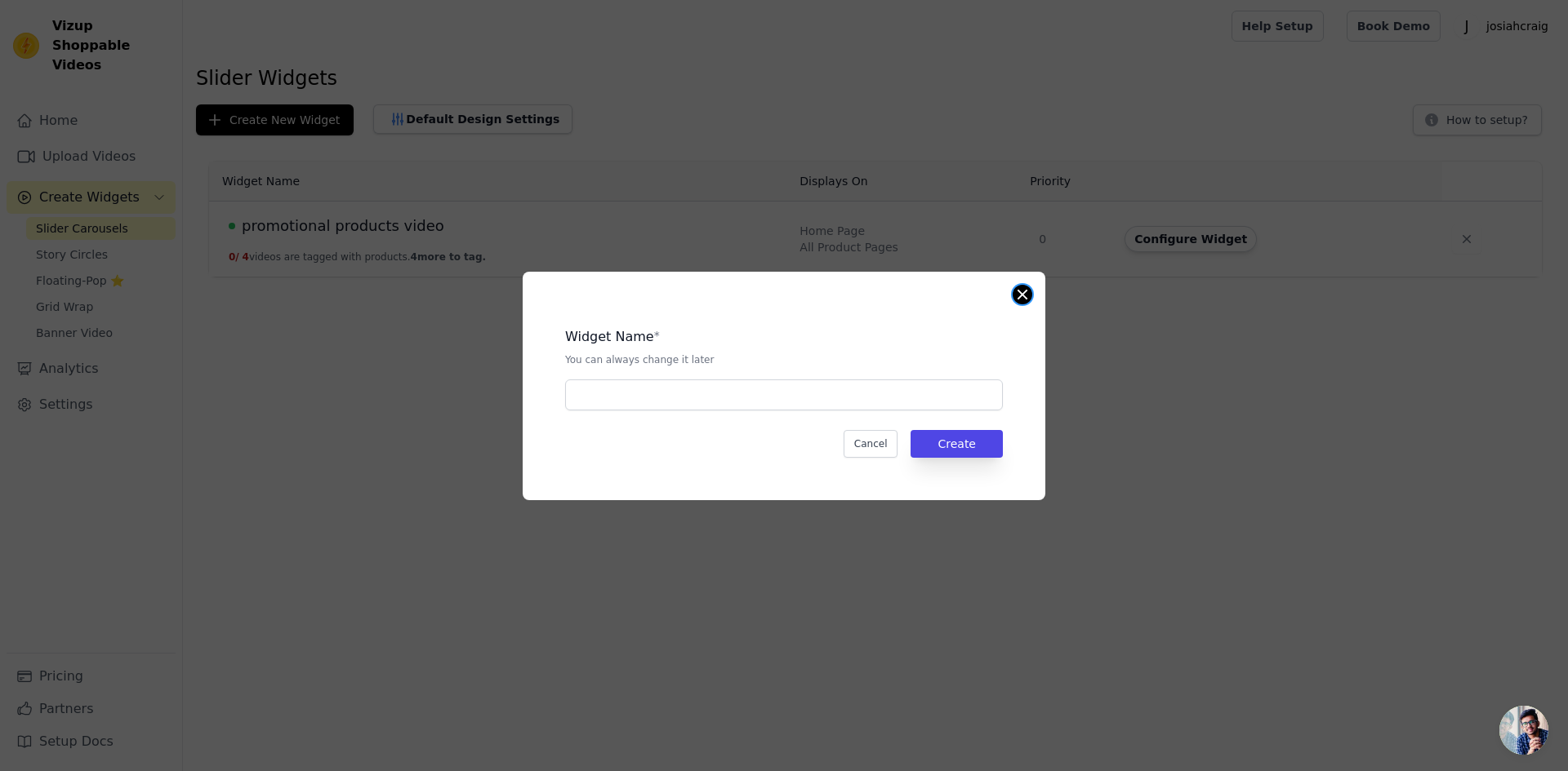
click at [1016, 294] on button "Close modal" at bounding box center [1022, 294] width 20 height 20
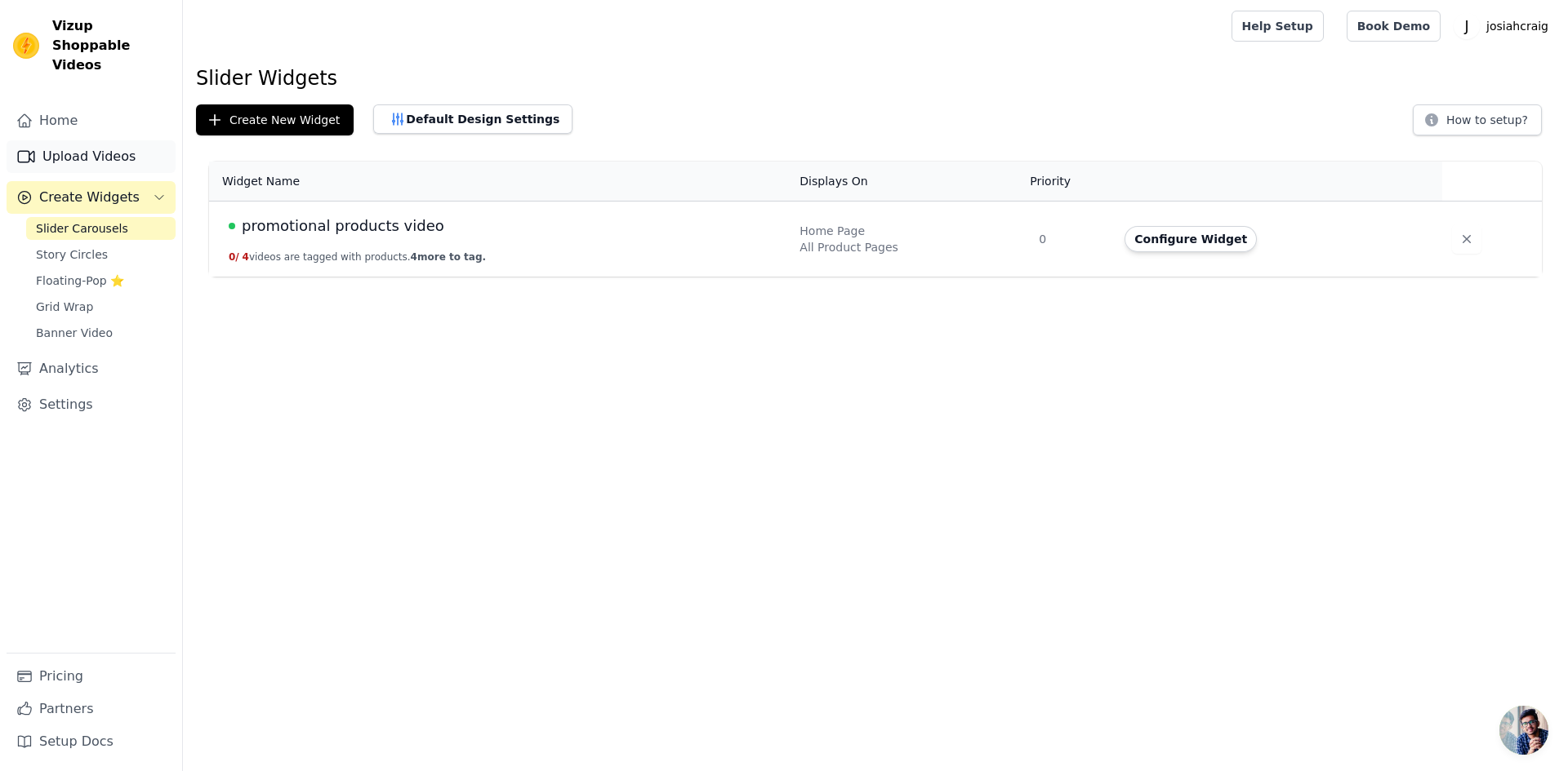
click at [91, 143] on link "Upload Videos" at bounding box center [91, 157] width 169 height 33
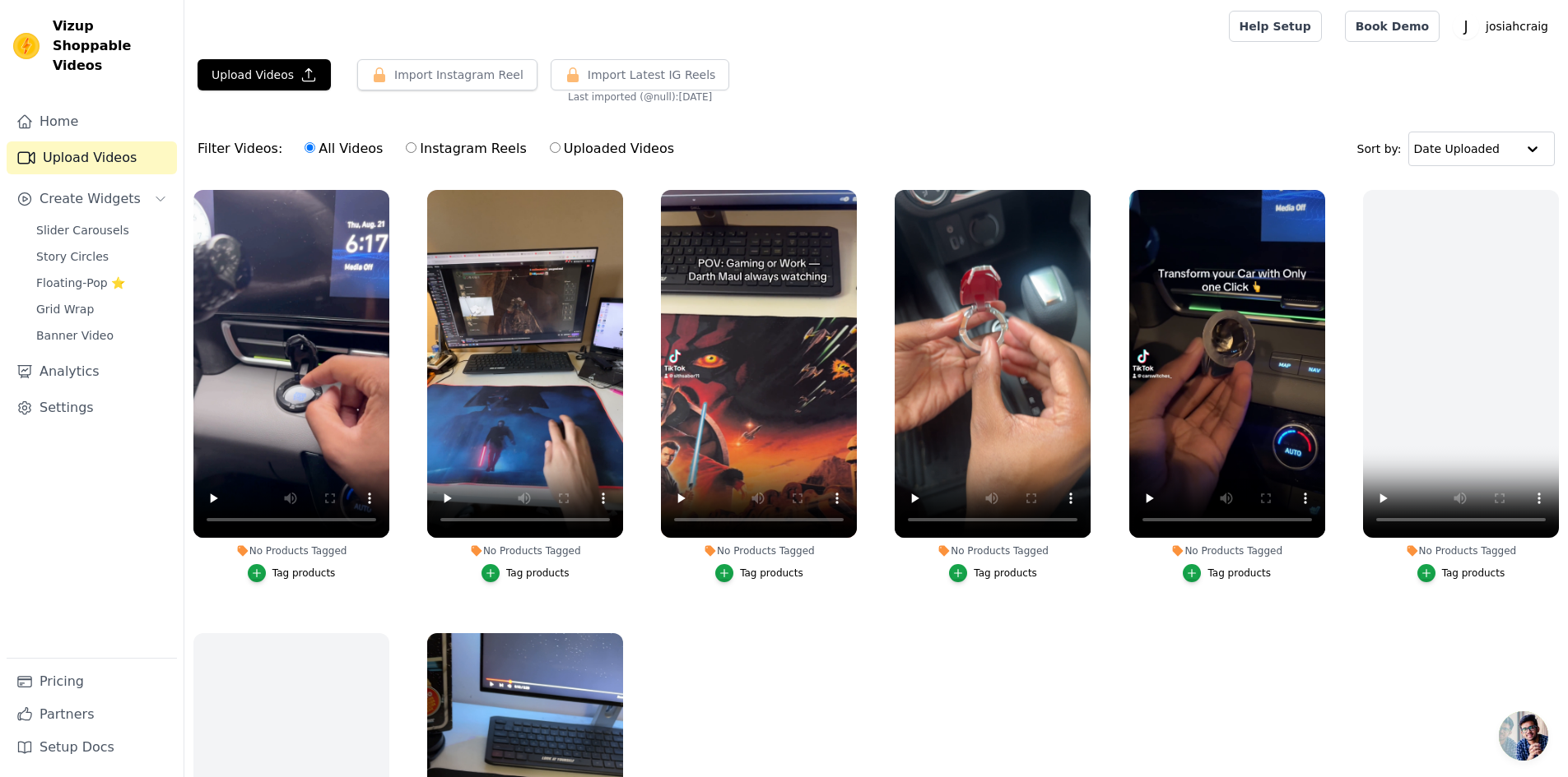
click at [405, 152] on input "Instagram Reels" at bounding box center [411, 147] width 11 height 11
radio input "true"
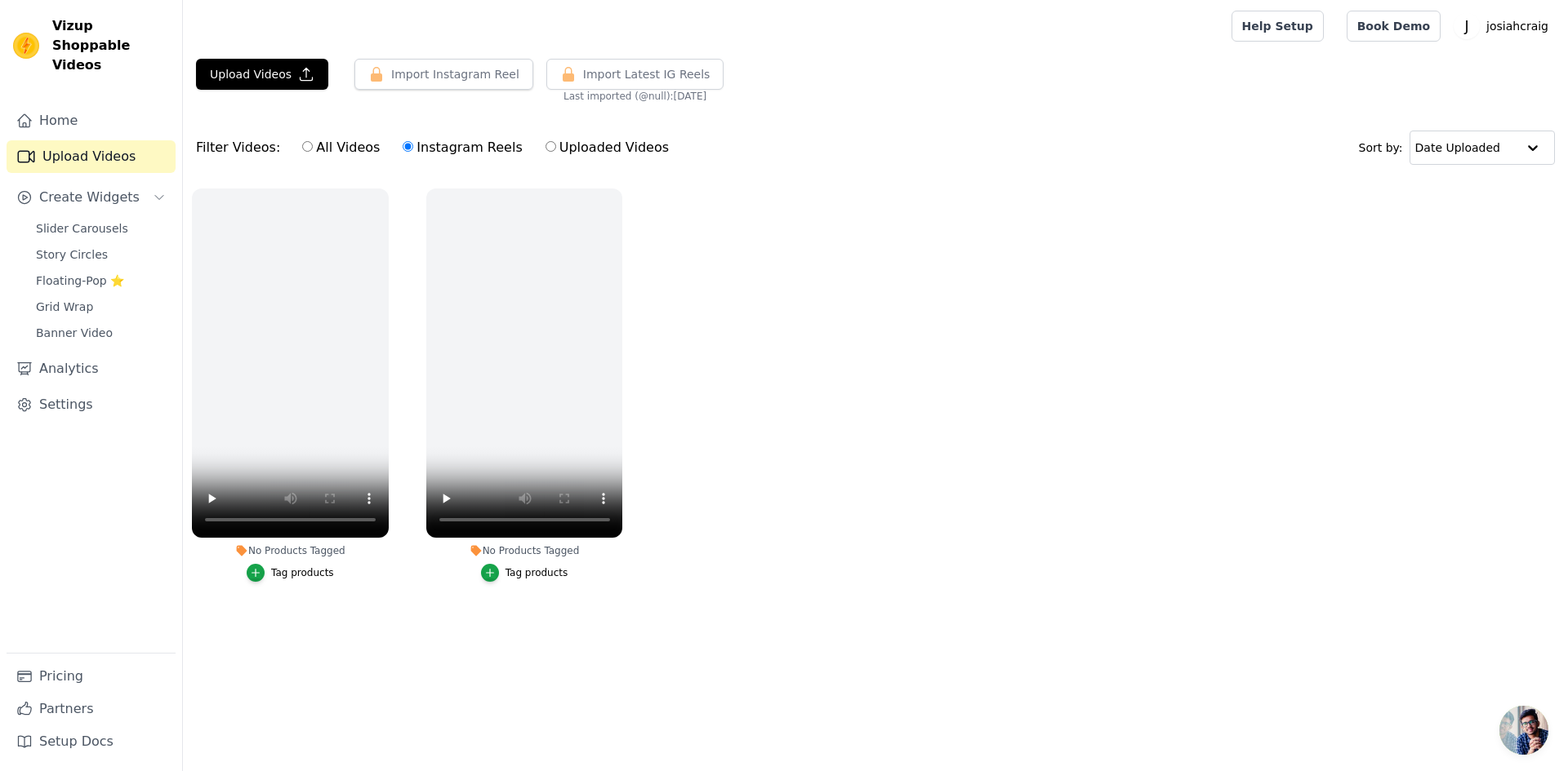
click at [546, 145] on input "Uploaded Videos" at bounding box center [551, 146] width 10 height 10
radio input "true"
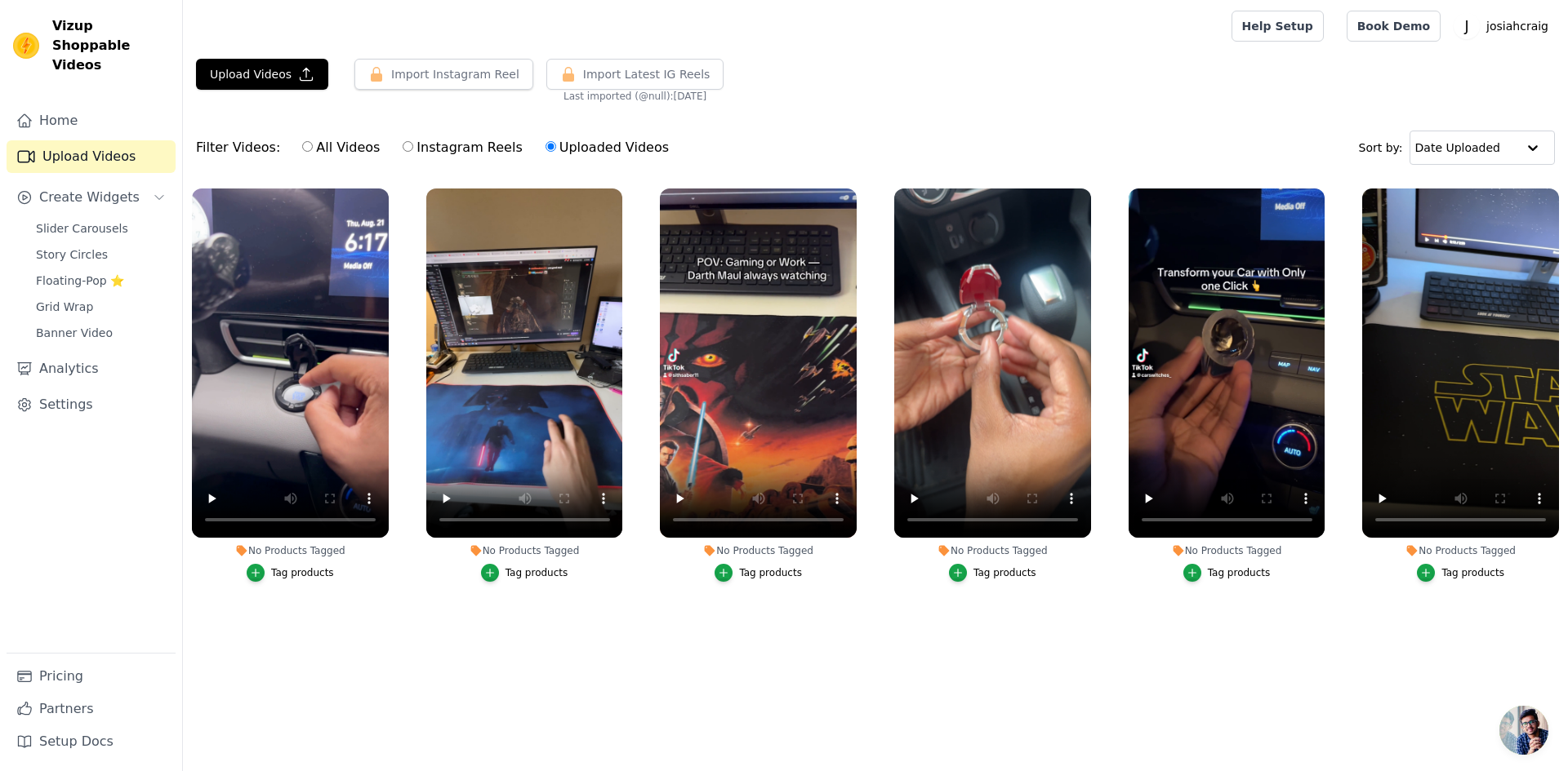
click at [379, 577] on div "Tag products" at bounding box center [290, 573] width 197 height 18
click at [260, 574] on icon "button" at bounding box center [255, 573] width 11 height 11
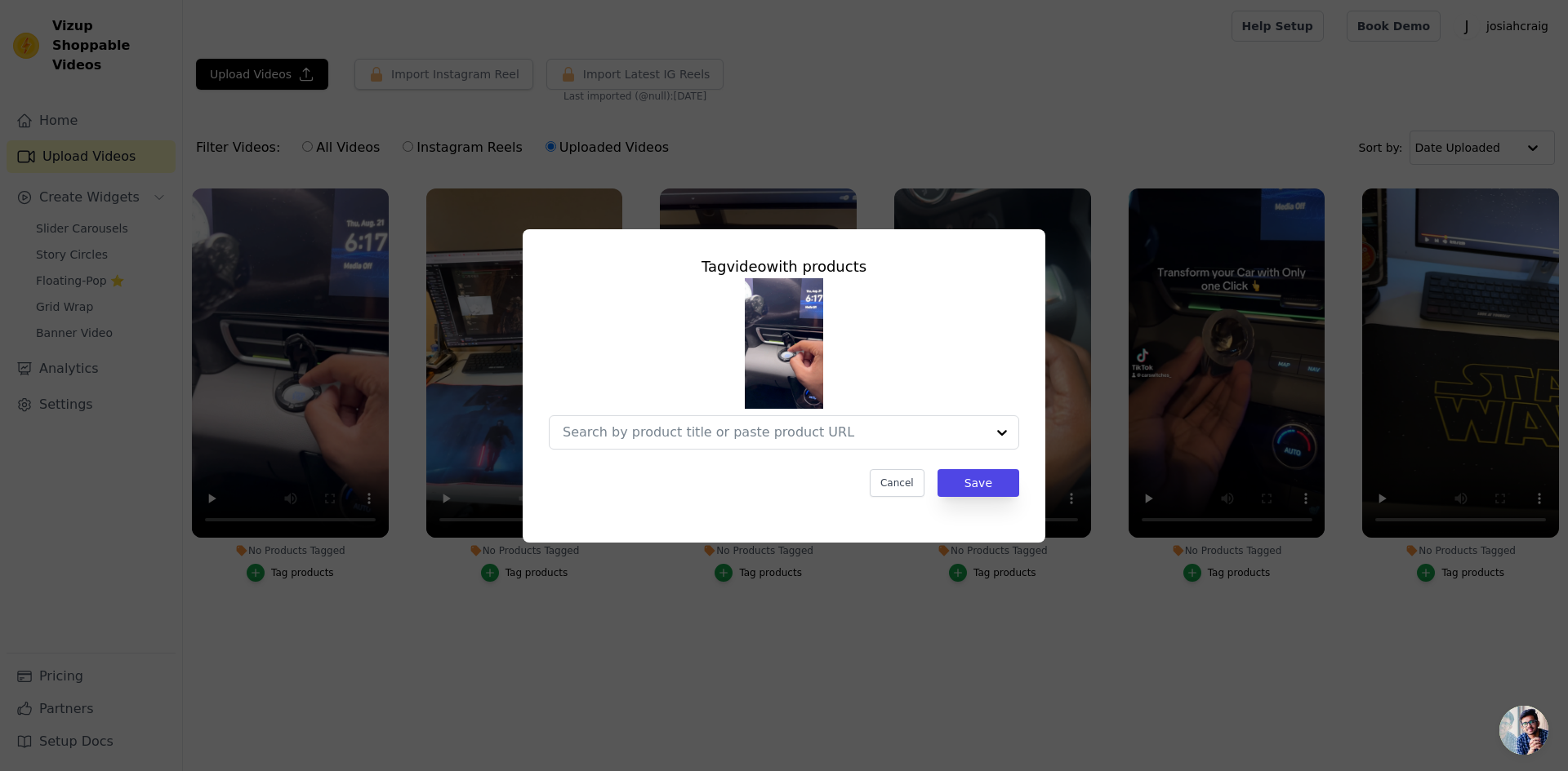
click at [410, 658] on div "Tag video with products Cancel Save" at bounding box center [784, 386] width 1568 height 771
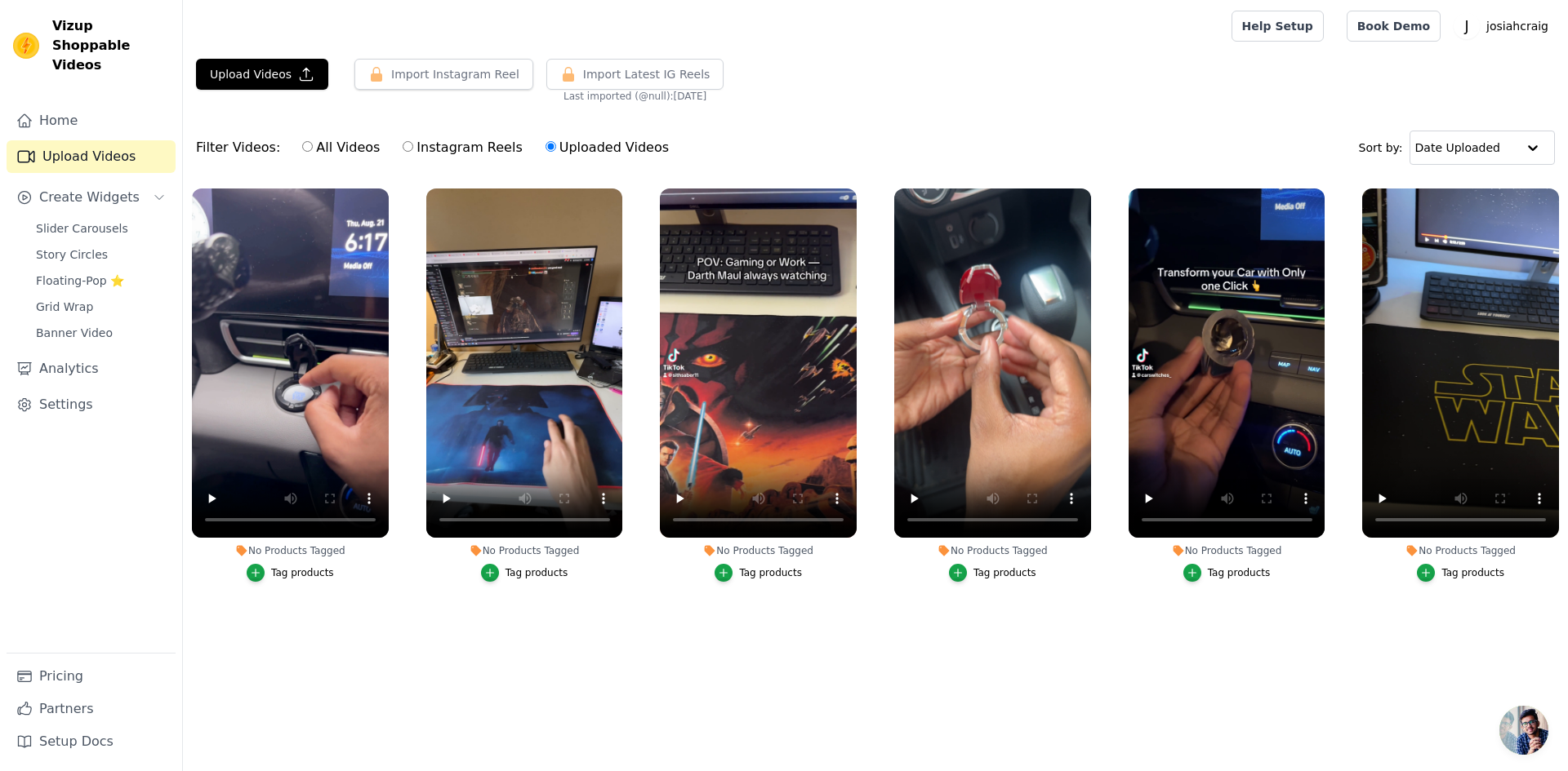
click at [237, 151] on div "Filter Videos: All Videos Instagram Reels Uploaded Videos" at bounding box center [436, 147] width 481 height 37
click at [54, 141] on link "Upload Videos" at bounding box center [91, 157] width 169 height 33
click at [114, 188] on span "Create Widgets" at bounding box center [89, 198] width 100 height 20
click at [75, 104] on link "Home" at bounding box center [91, 121] width 169 height 33
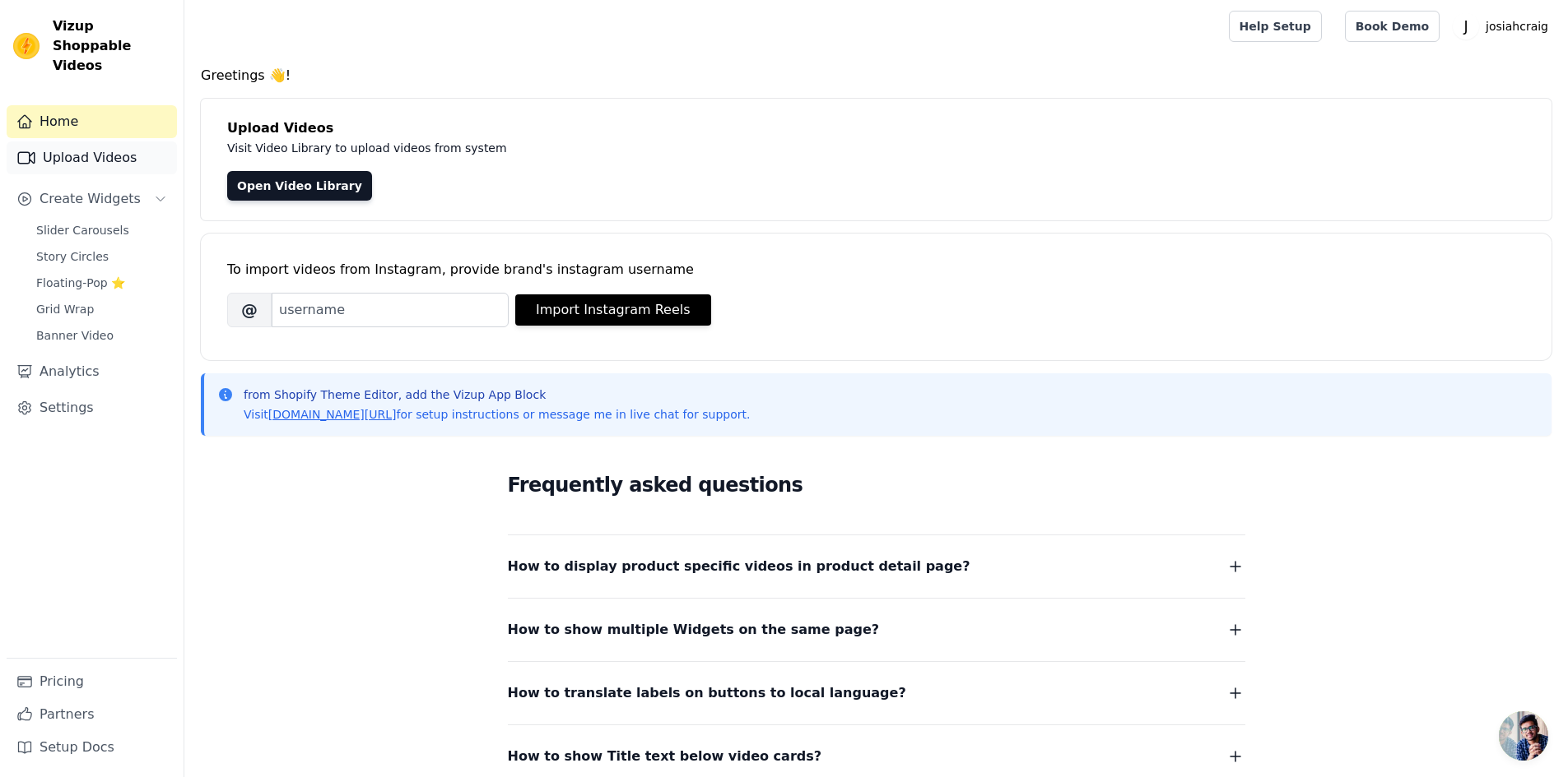
click at [119, 144] on link "Upload Videos" at bounding box center [92, 158] width 170 height 33
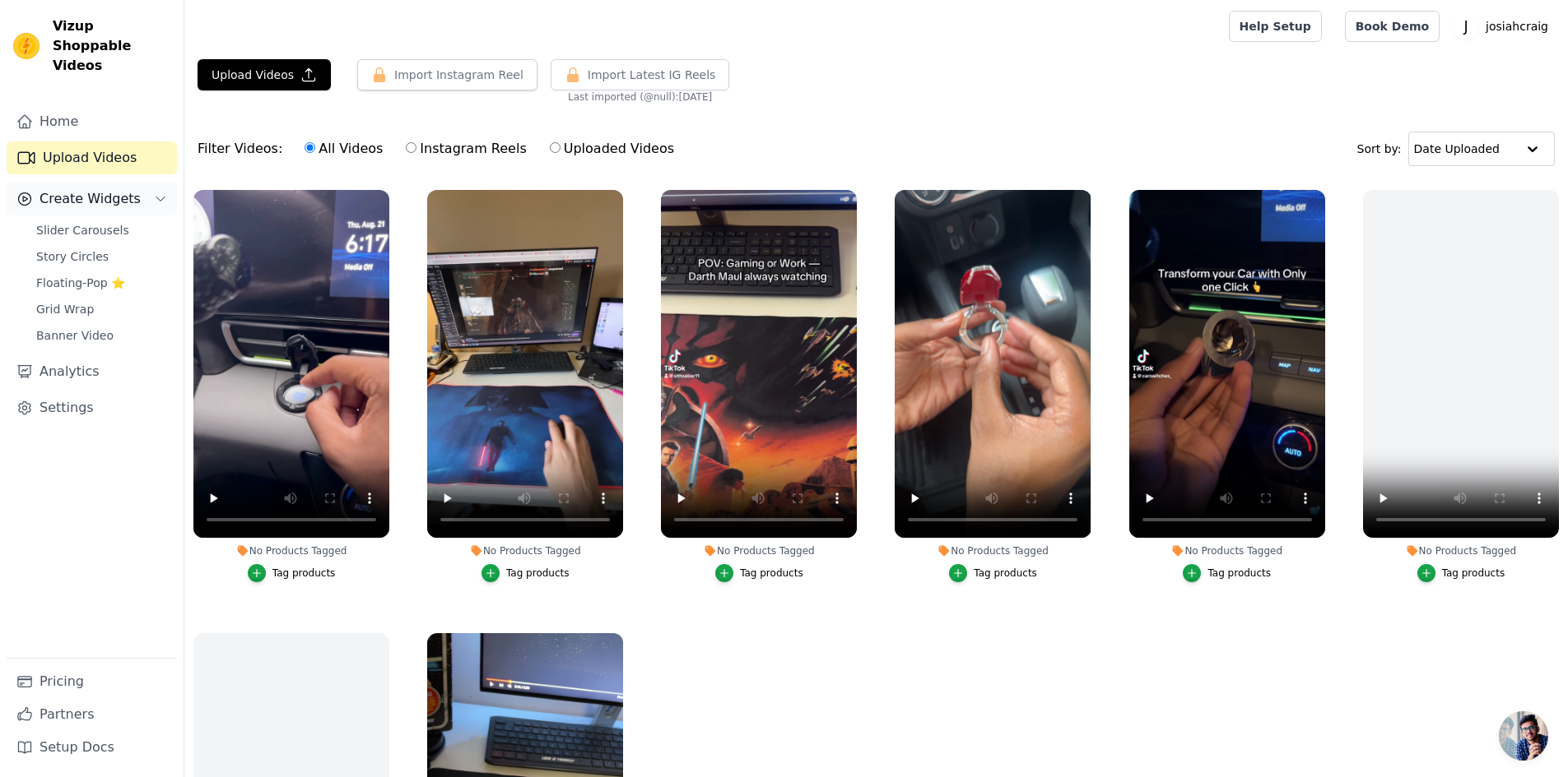
click at [73, 189] on span "Create Widgets" at bounding box center [89, 199] width 101 height 20
click at [68, 224] on link "Analytics" at bounding box center [92, 240] width 170 height 33
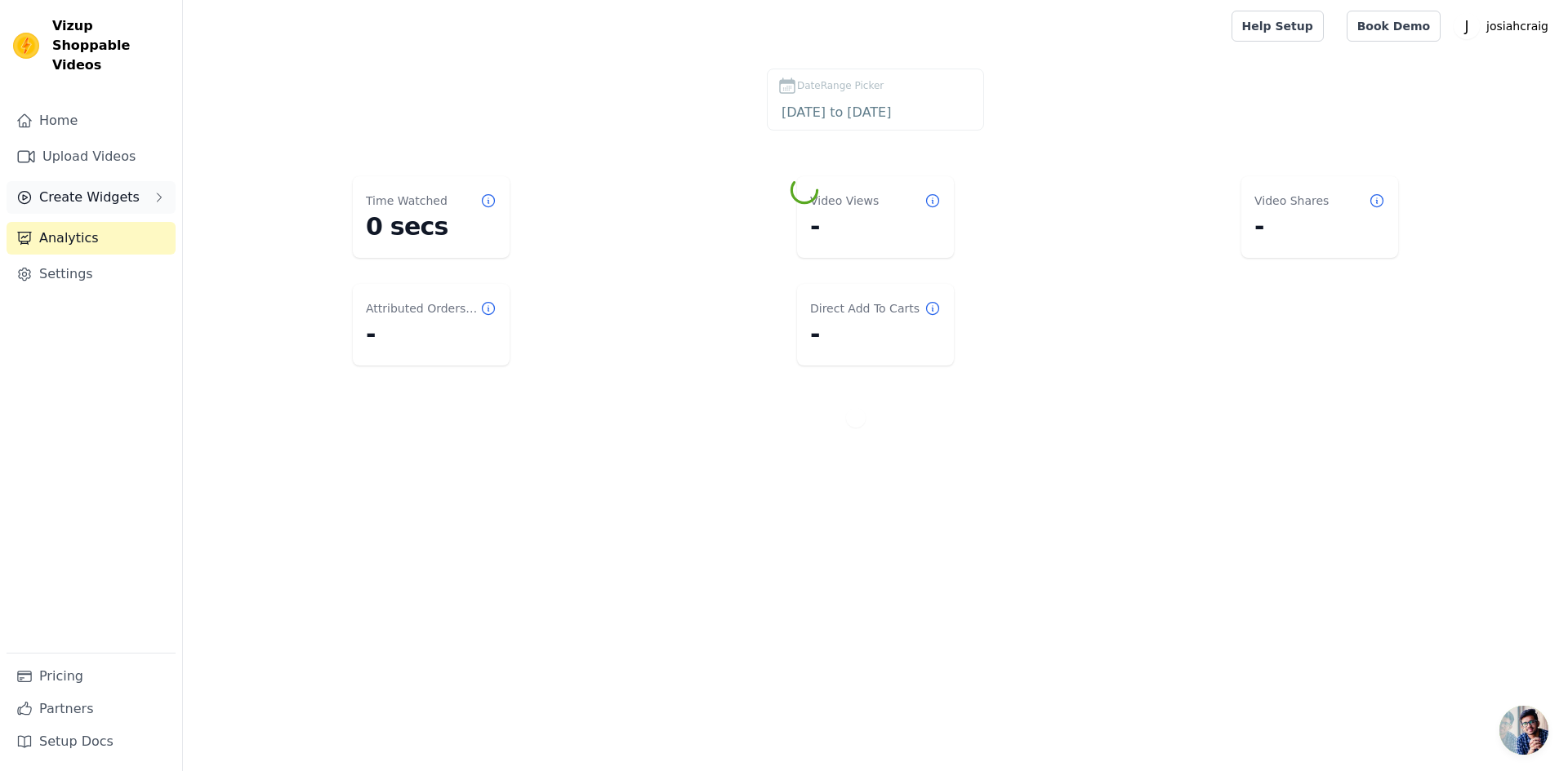
click at [123, 188] on span "Create Widgets" at bounding box center [89, 198] width 100 height 20
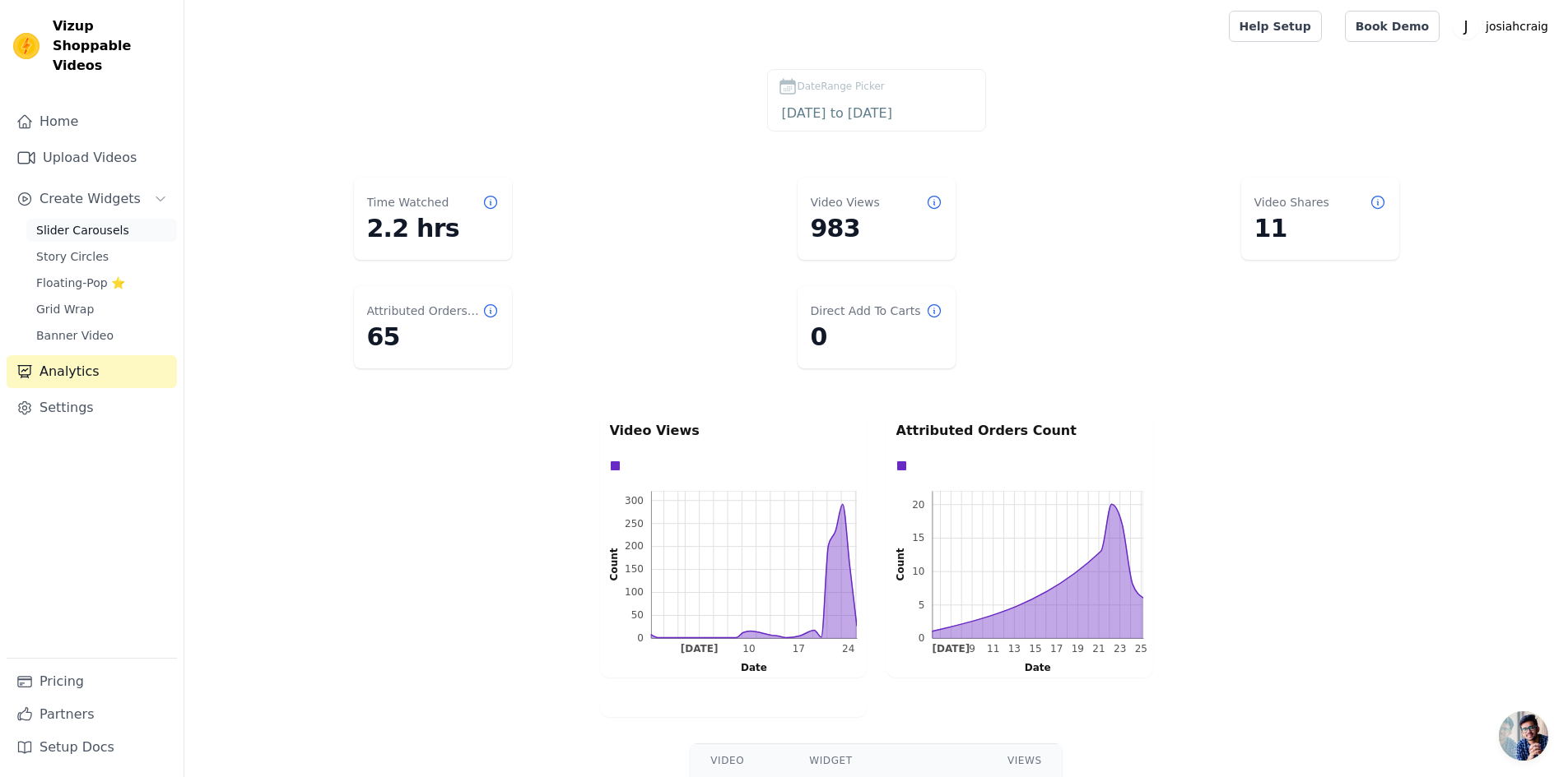
click at [109, 222] on span "Slider Carousels" at bounding box center [82, 230] width 93 height 17
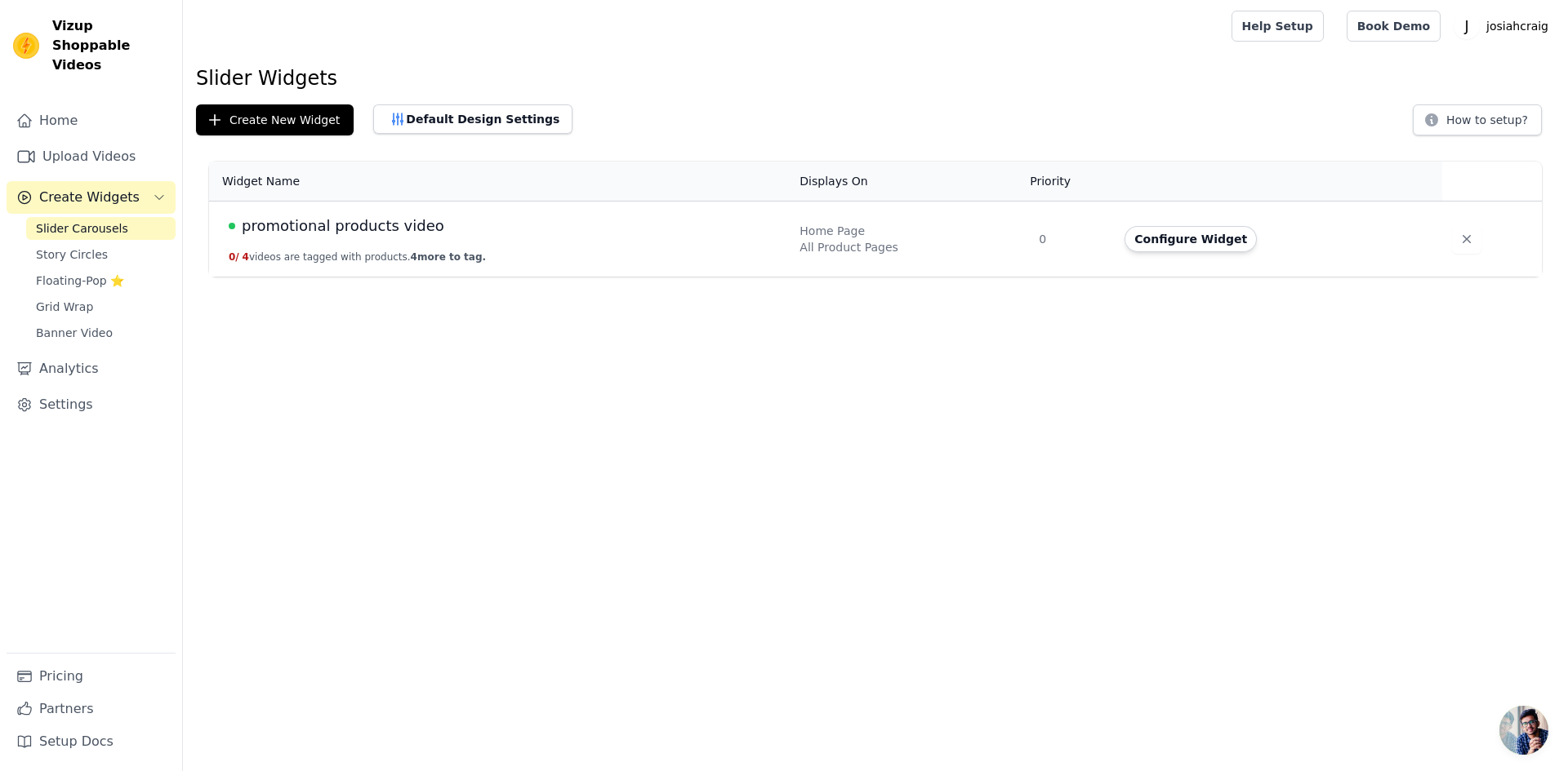
click at [423, 258] on span "4 more to tag." at bounding box center [448, 257] width 75 height 11
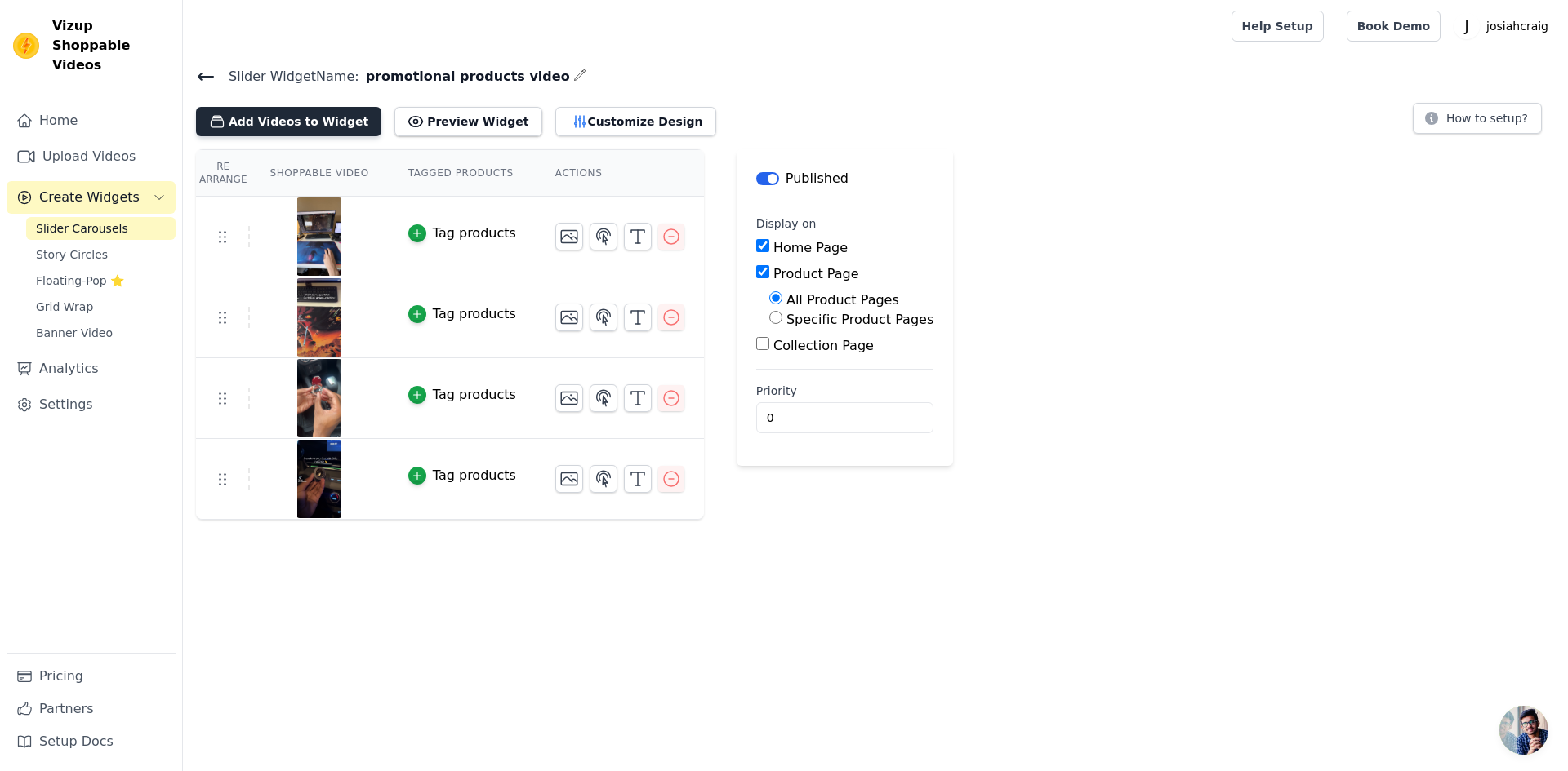
click at [270, 118] on button "Add Videos to Widget" at bounding box center [288, 122] width 185 height 30
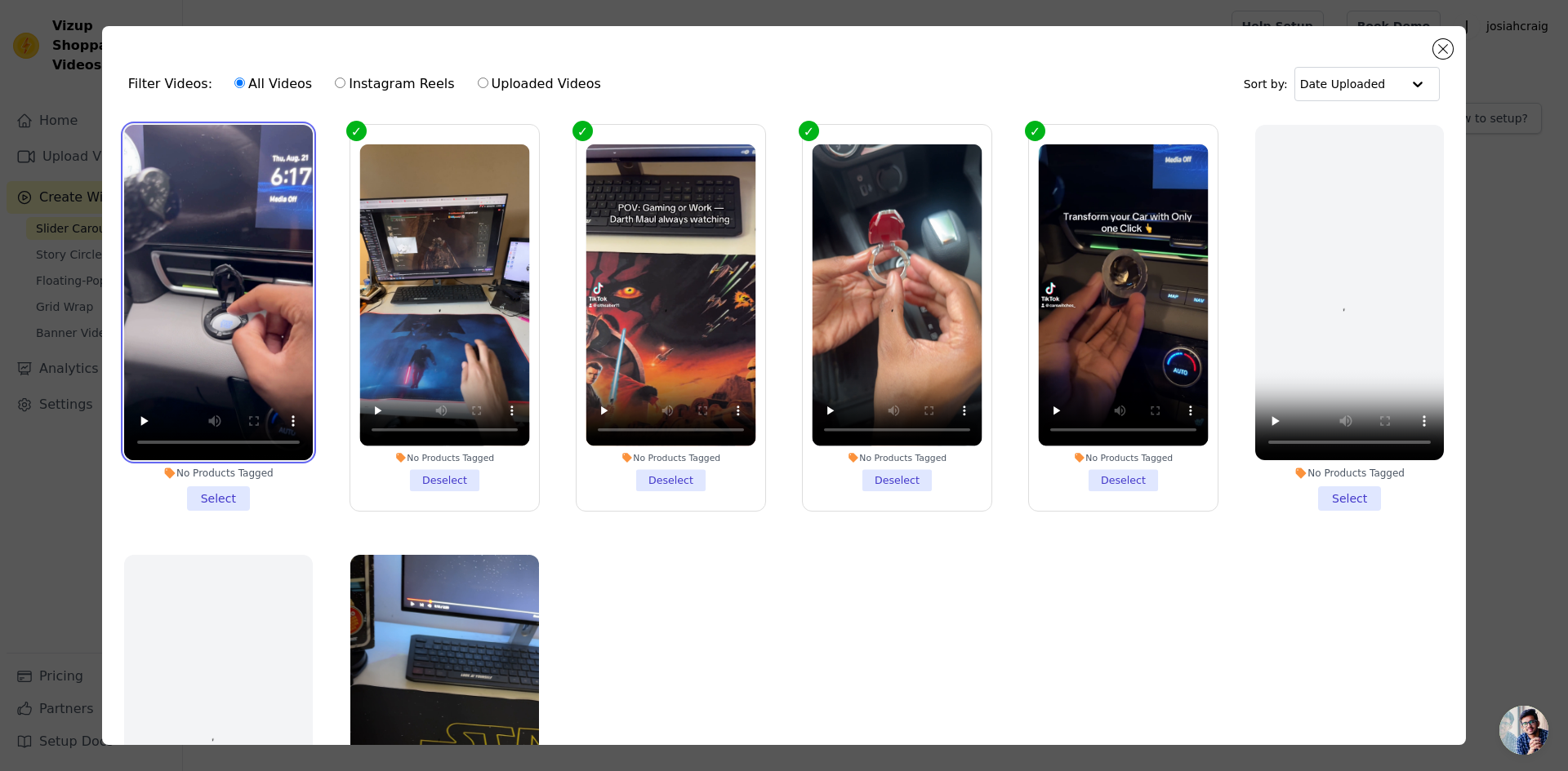
click at [260, 364] on video at bounding box center [219, 292] width 189 height 335
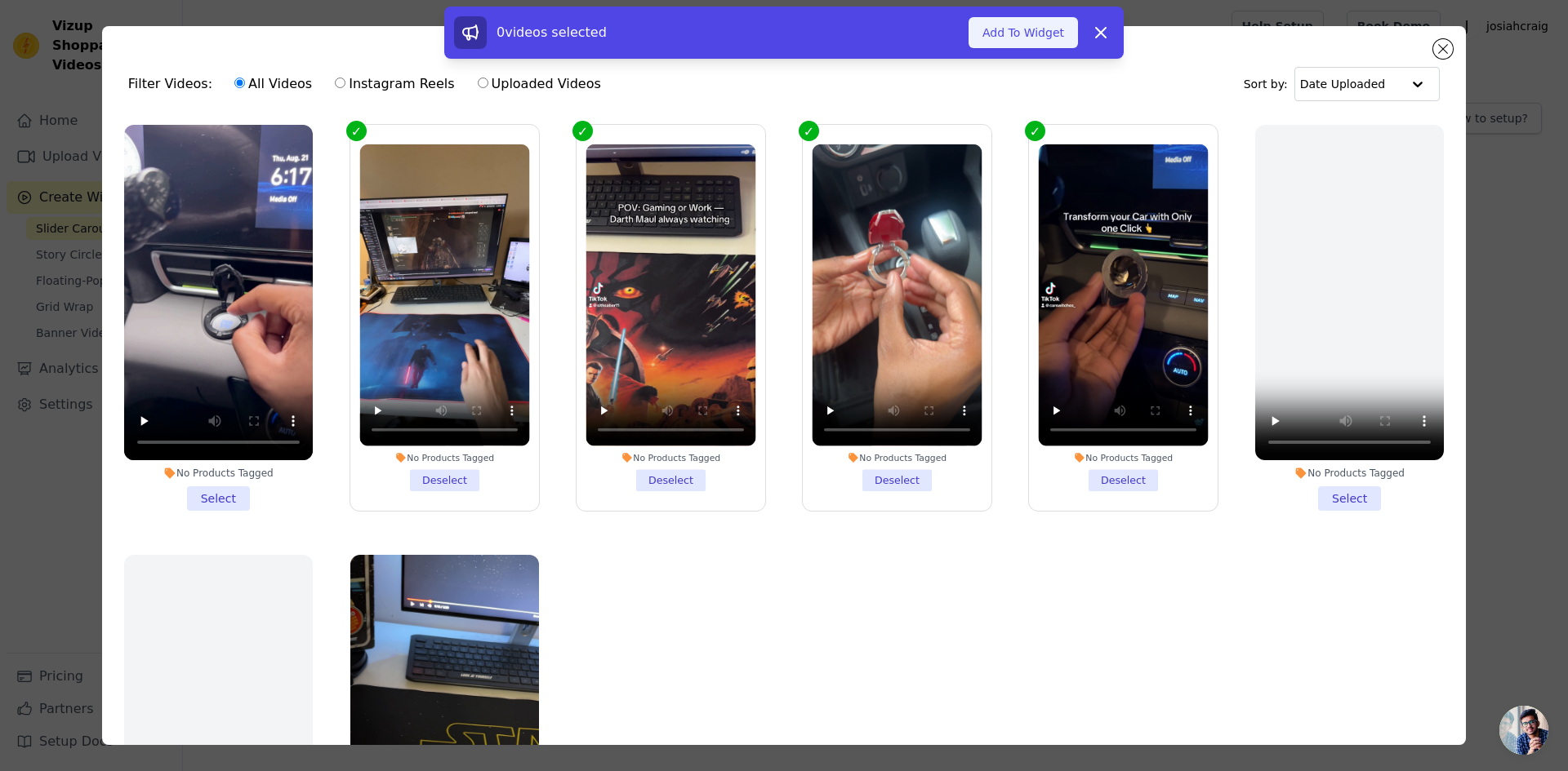
click at [1014, 33] on button "Add To Widget" at bounding box center [1023, 33] width 110 height 31
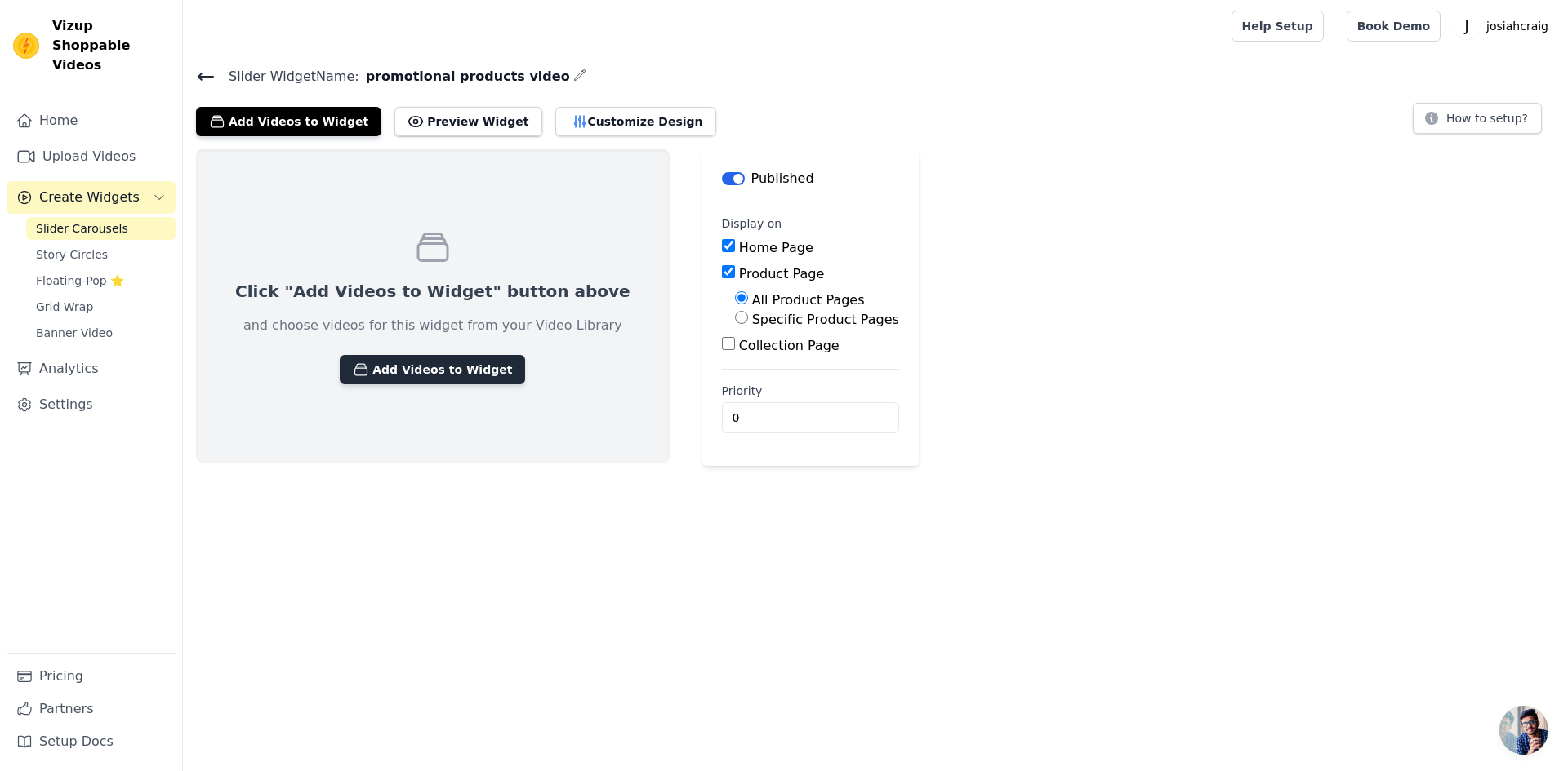
click at [403, 370] on button "Add Videos to Widget" at bounding box center [432, 370] width 185 height 30
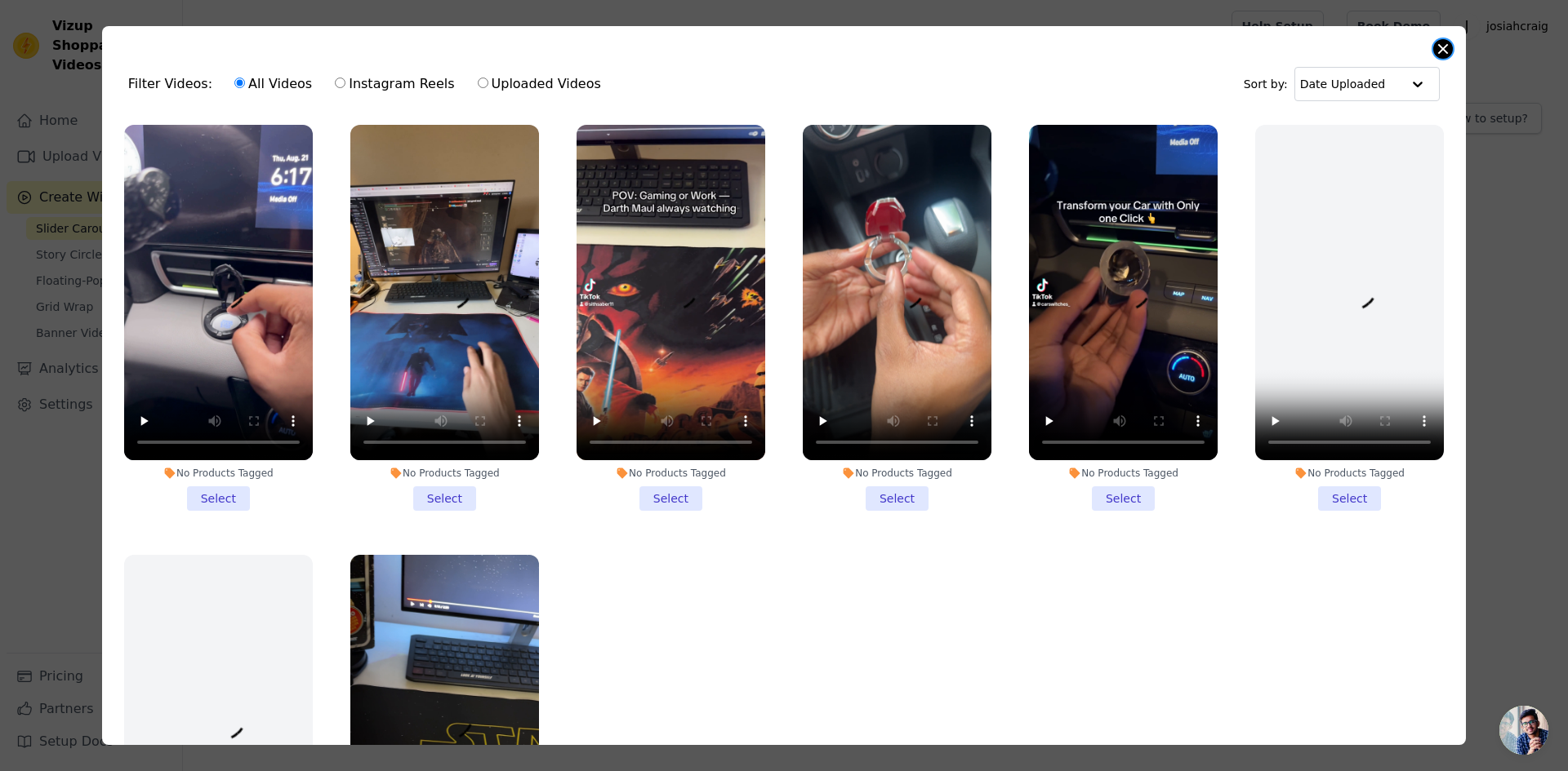
click at [1440, 51] on button "Close modal" at bounding box center [1443, 49] width 20 height 20
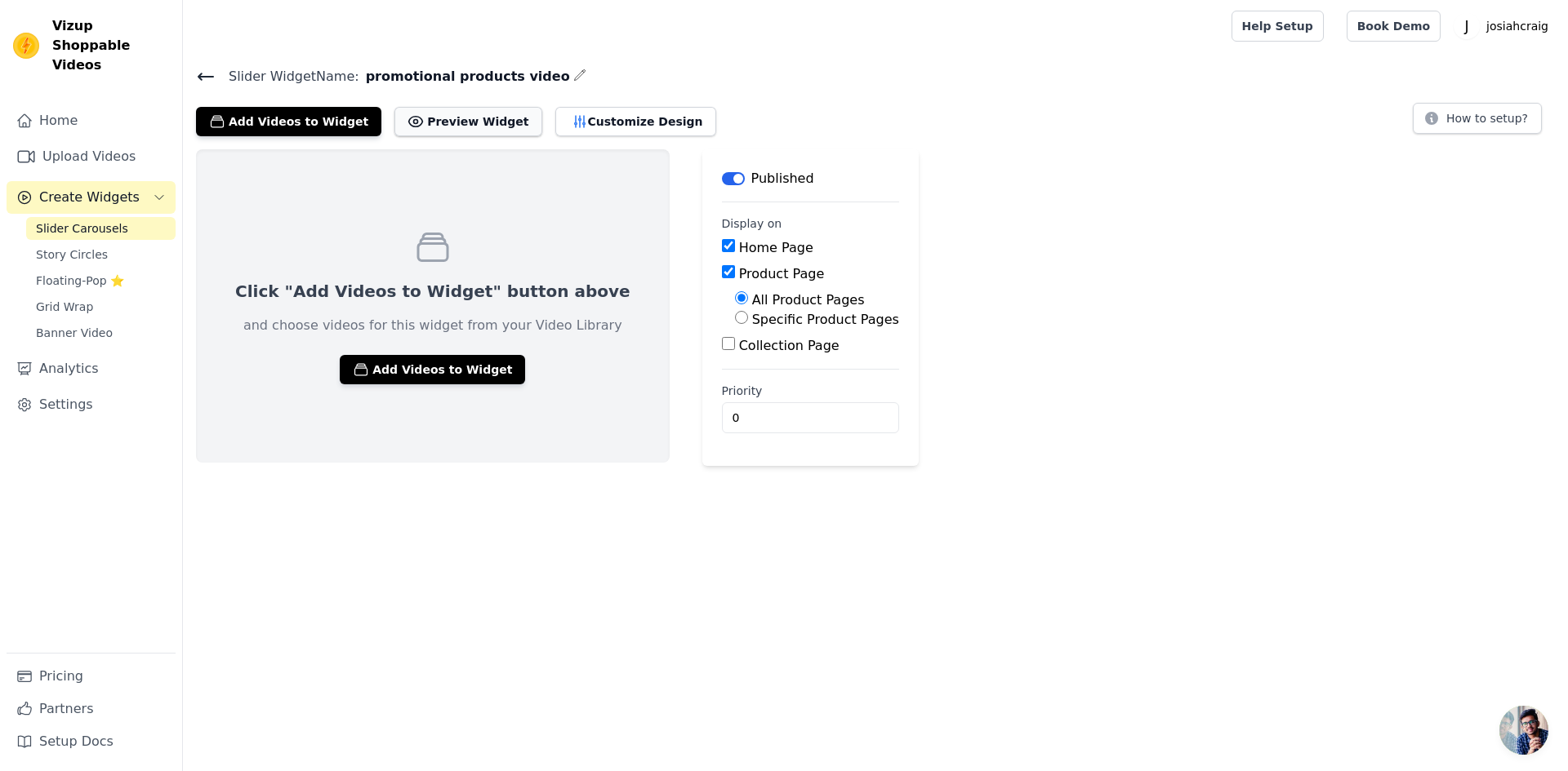
click at [431, 116] on button "Preview Widget" at bounding box center [468, 122] width 147 height 30
click at [124, 217] on link "Slider Carousels" at bounding box center [101, 228] width 150 height 23
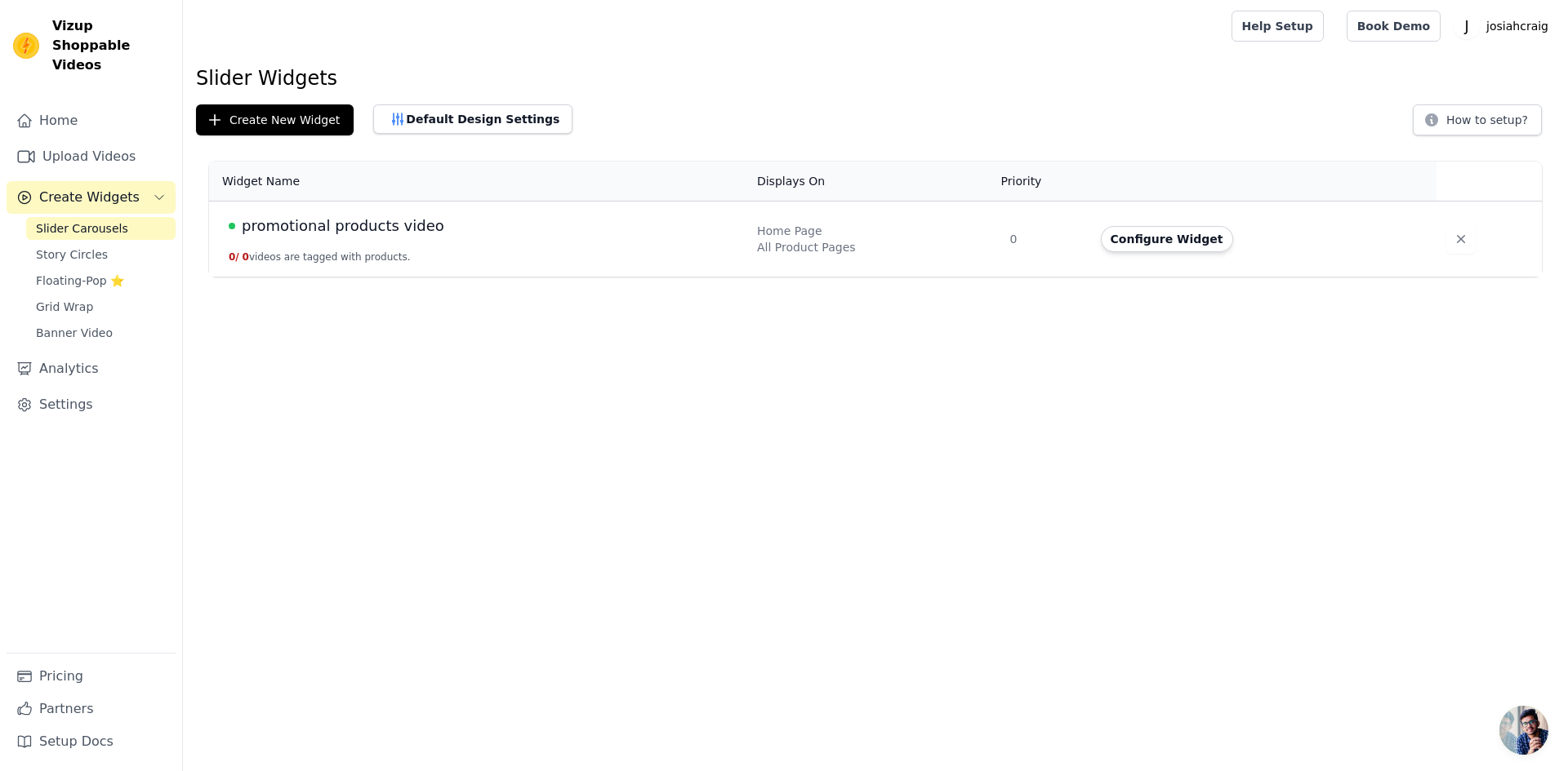
click at [352, 257] on button "0 / 0 videos are tagged with products." at bounding box center [320, 257] width 182 height 13
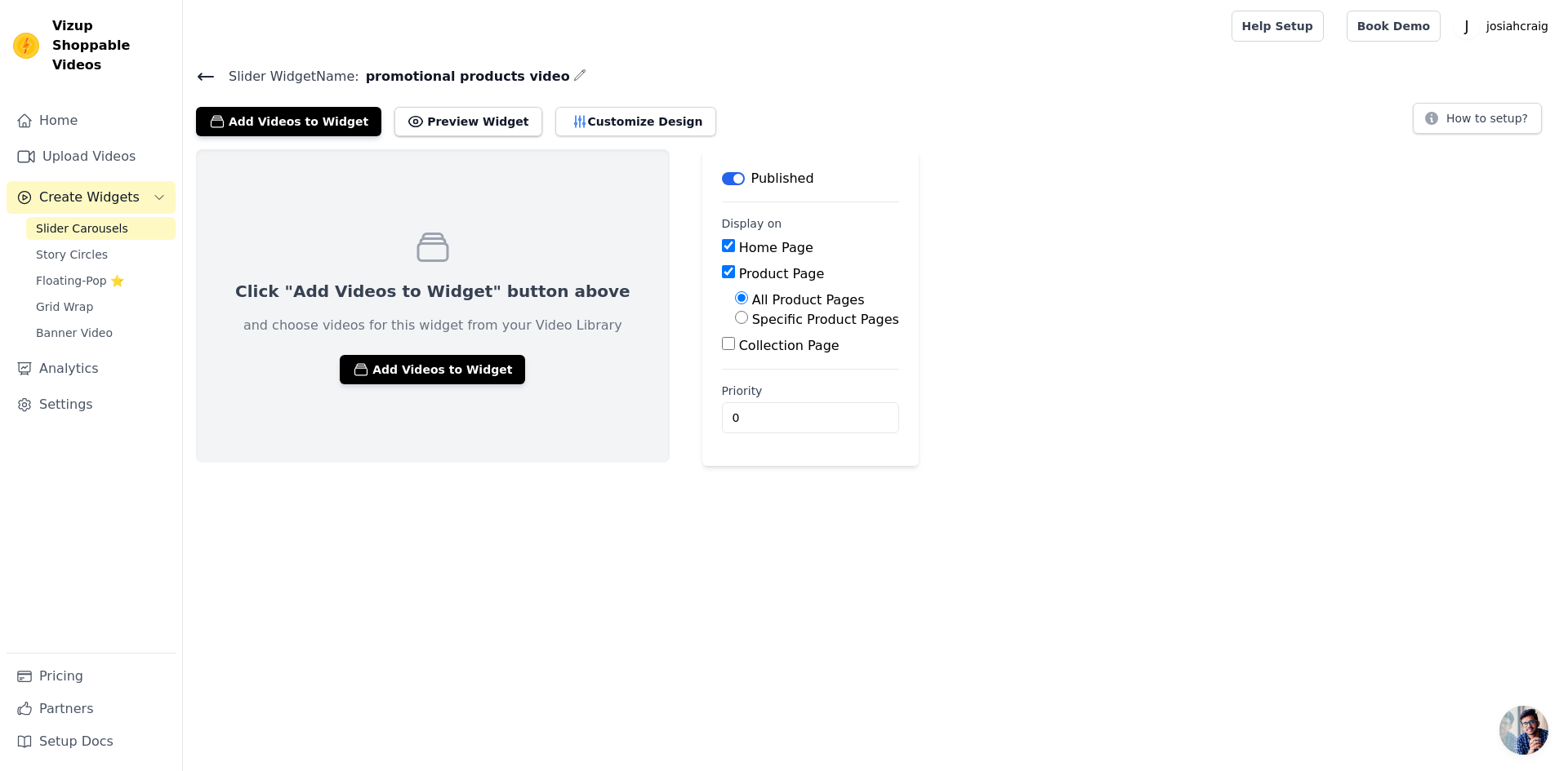
click at [735, 319] on input "Specific Product Pages" at bounding box center [741, 317] width 13 height 13
radio input "true"
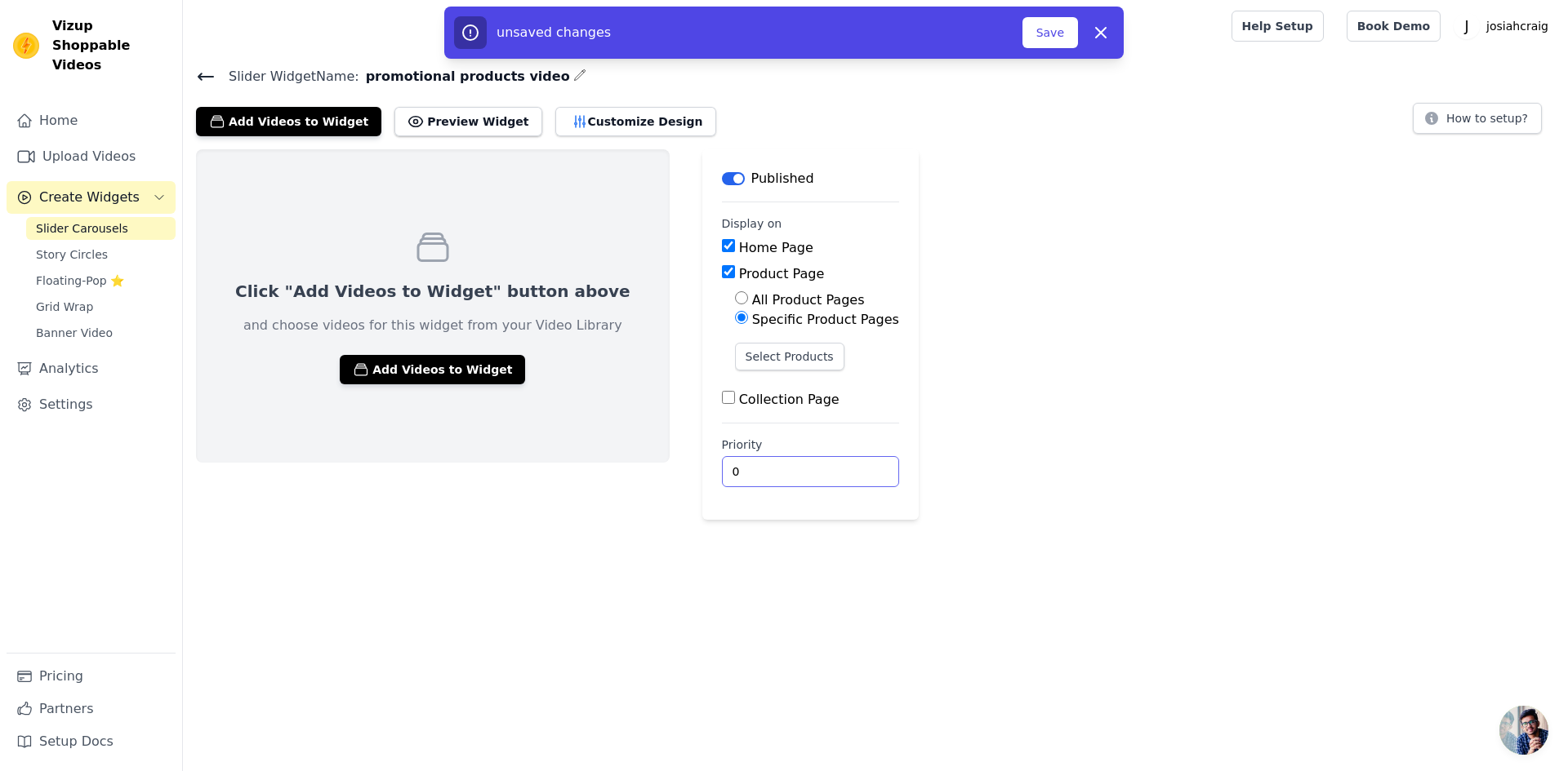
click at [722, 473] on input "0" at bounding box center [811, 472] width 178 height 31
click at [49, 220] on span "Slider Carousels" at bounding box center [82, 228] width 92 height 17
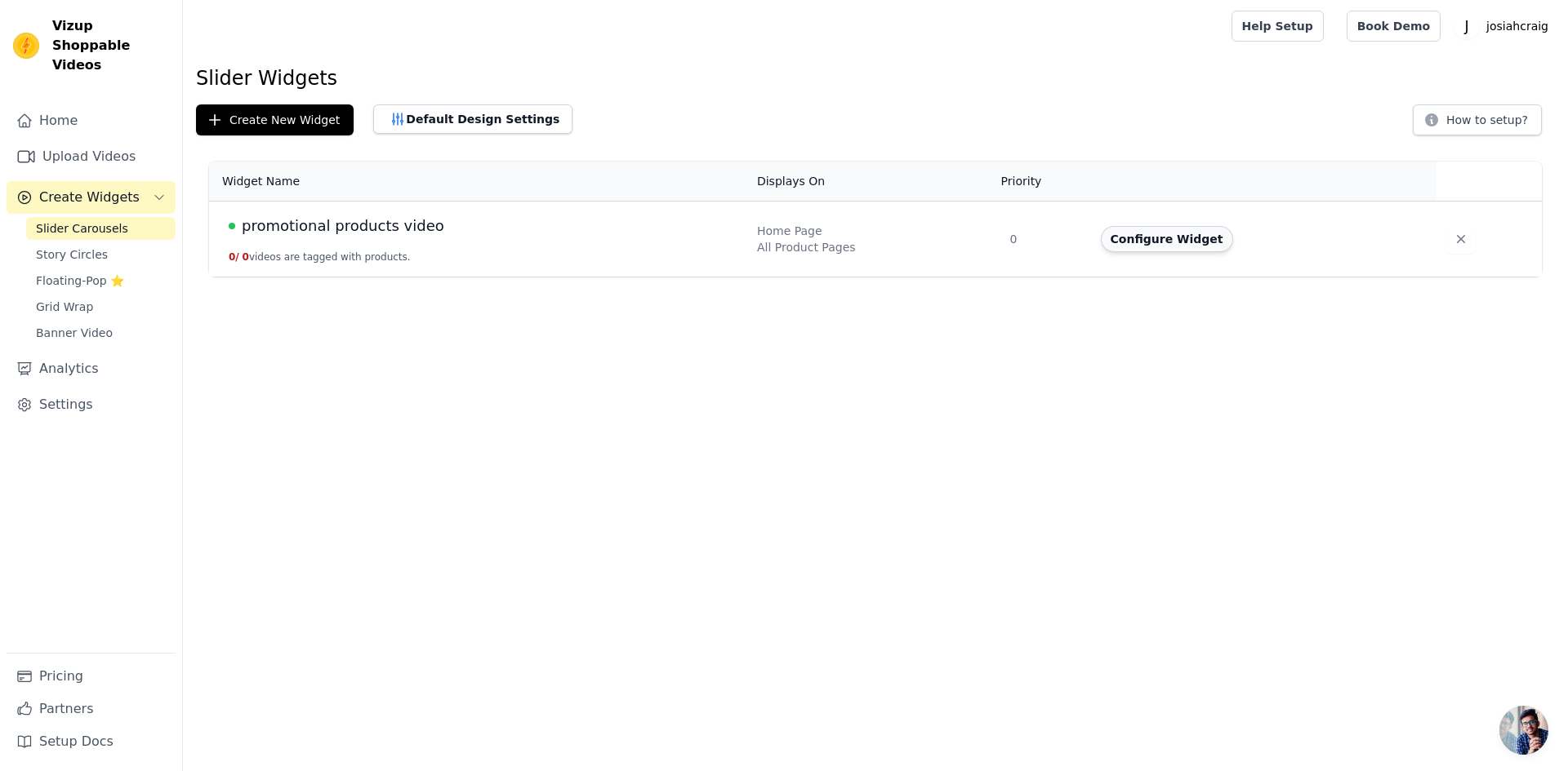
click at [1177, 243] on button "Configure Widget" at bounding box center [1167, 239] width 132 height 26
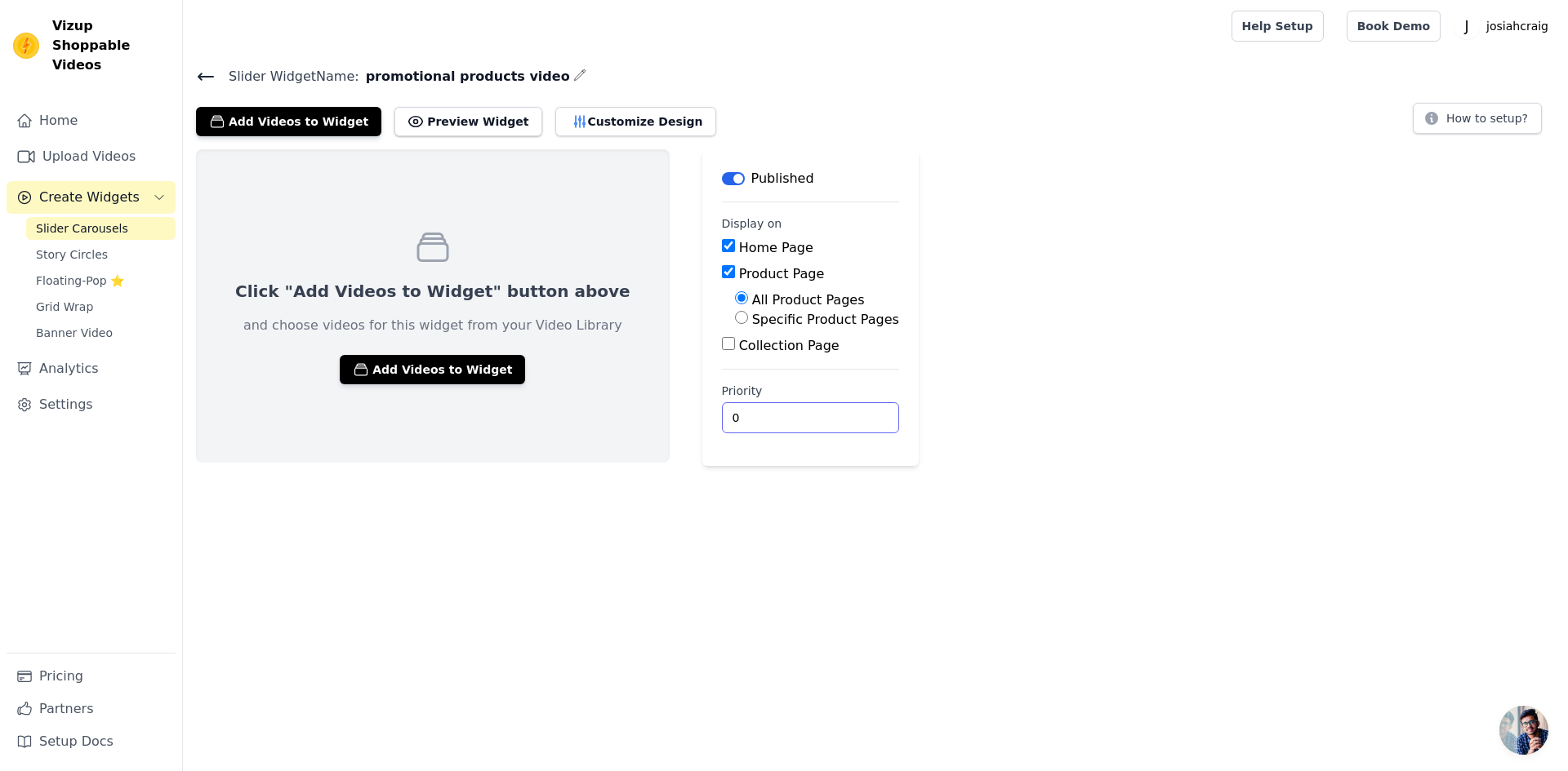
click at [722, 419] on input "0" at bounding box center [811, 418] width 178 height 31
click at [783, 425] on input "0" at bounding box center [811, 418] width 178 height 31
click at [749, 414] on input "0" at bounding box center [811, 418] width 178 height 31
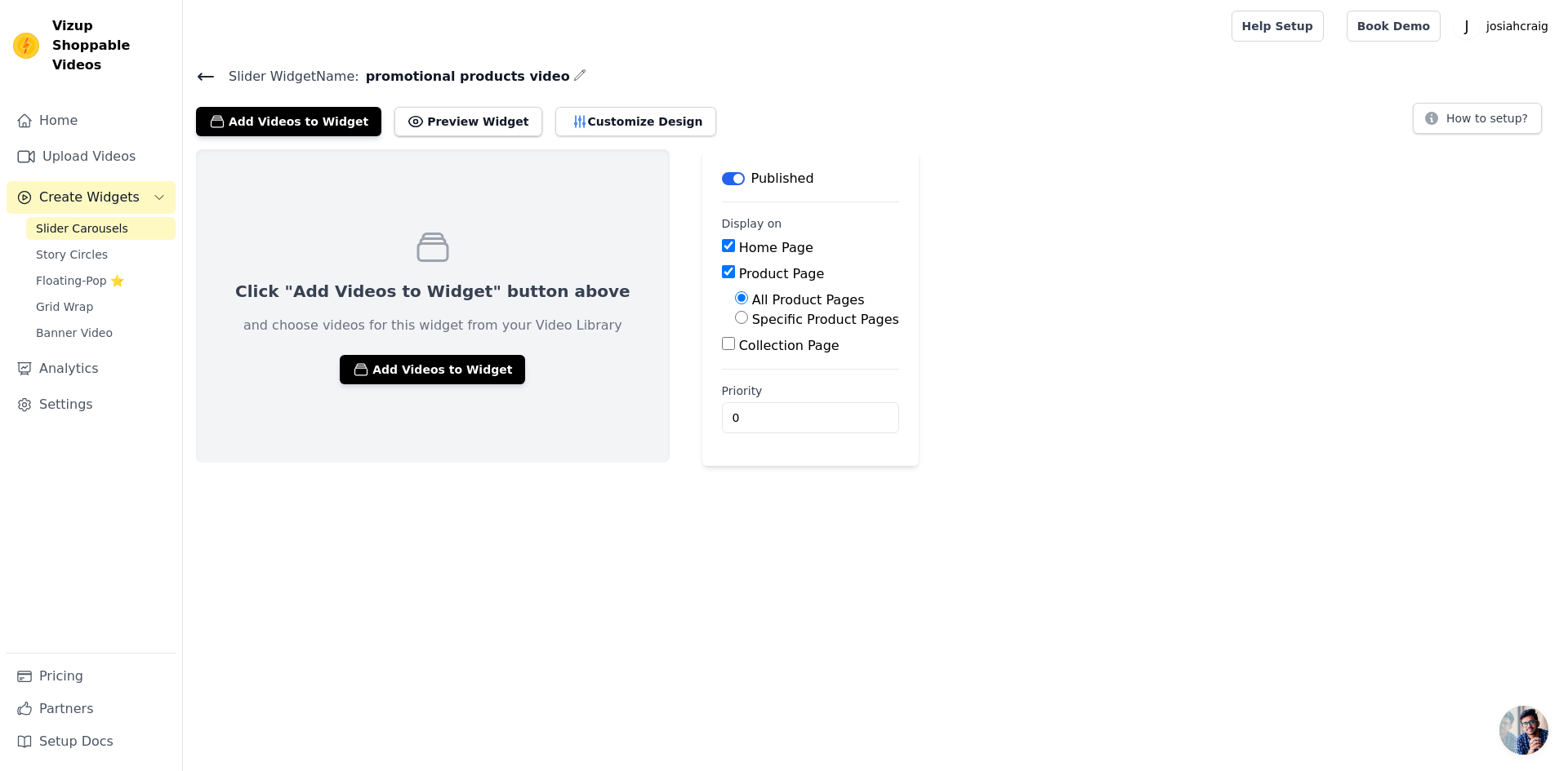
click at [722, 343] on input "Collection Page" at bounding box center [728, 343] width 13 height 13
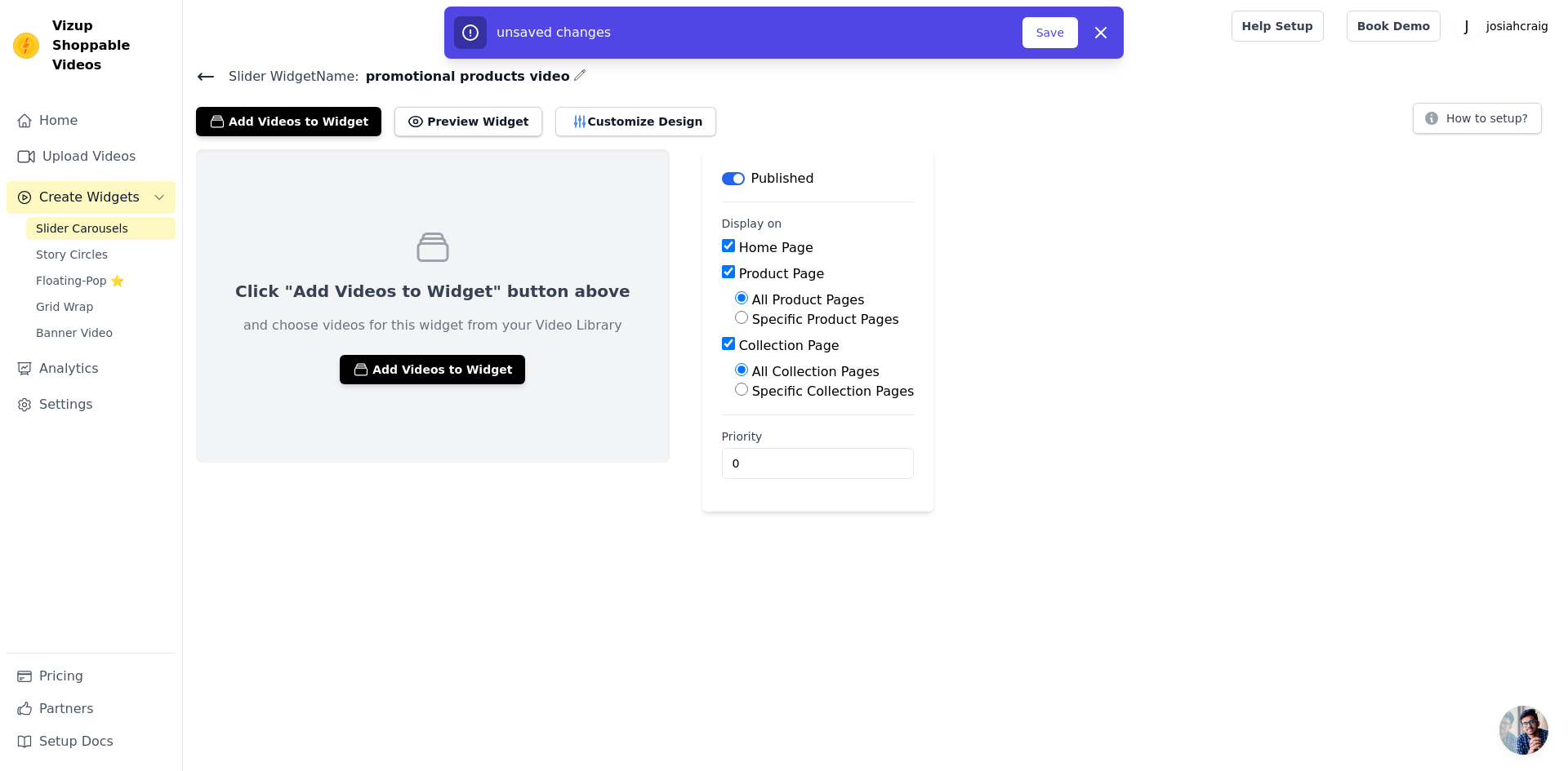
click at [722, 343] on input "Collection Page" at bounding box center [728, 343] width 13 height 13
checkbox input "false"
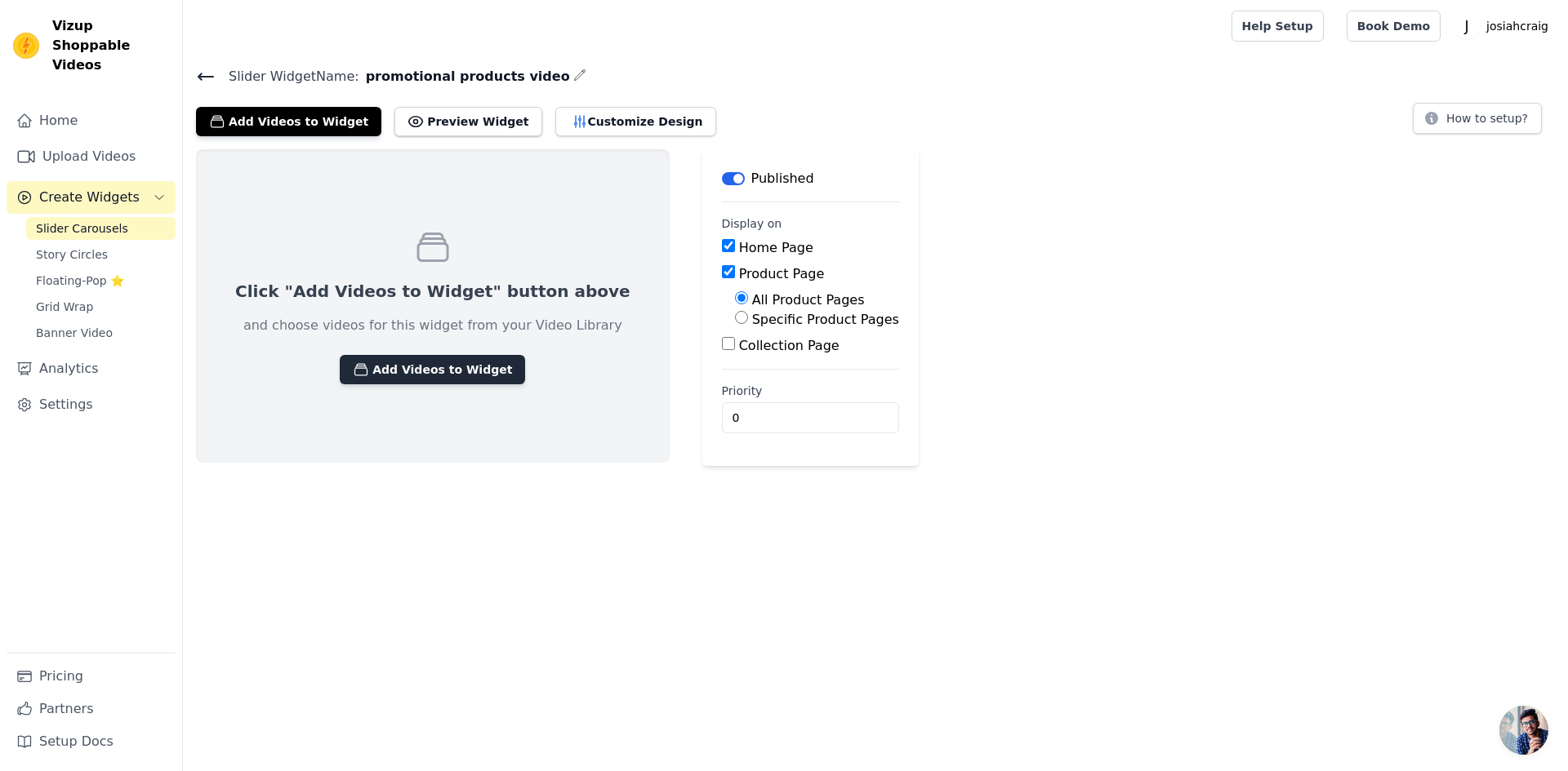
click at [422, 366] on button "Add Videos to Widget" at bounding box center [432, 370] width 185 height 30
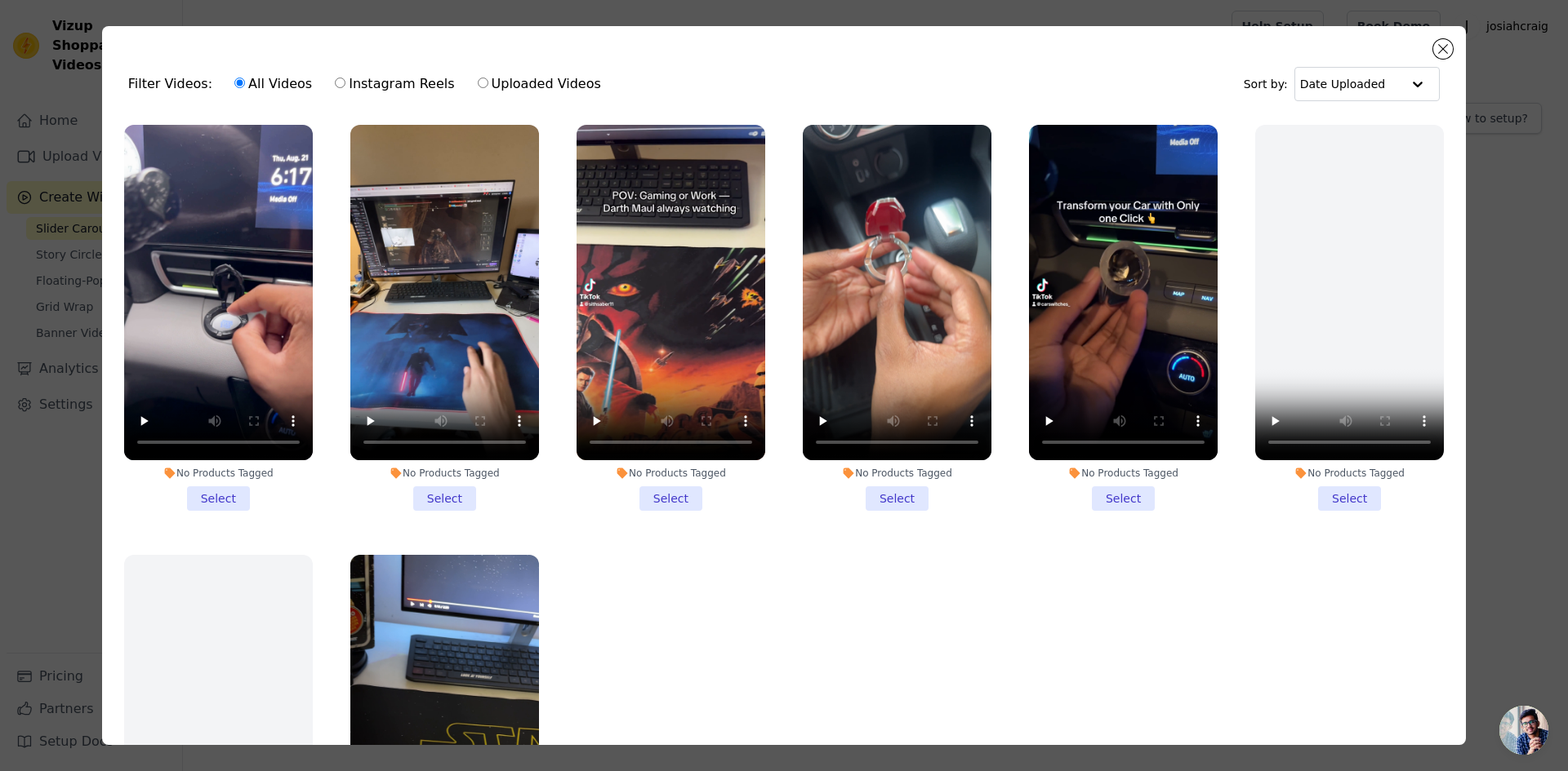
click at [217, 488] on li "No Products Tagged Select" at bounding box center [219, 318] width 189 height 386
click at [0, 0] on input "No Products Tagged Select" at bounding box center [0, 0] width 0 height 0
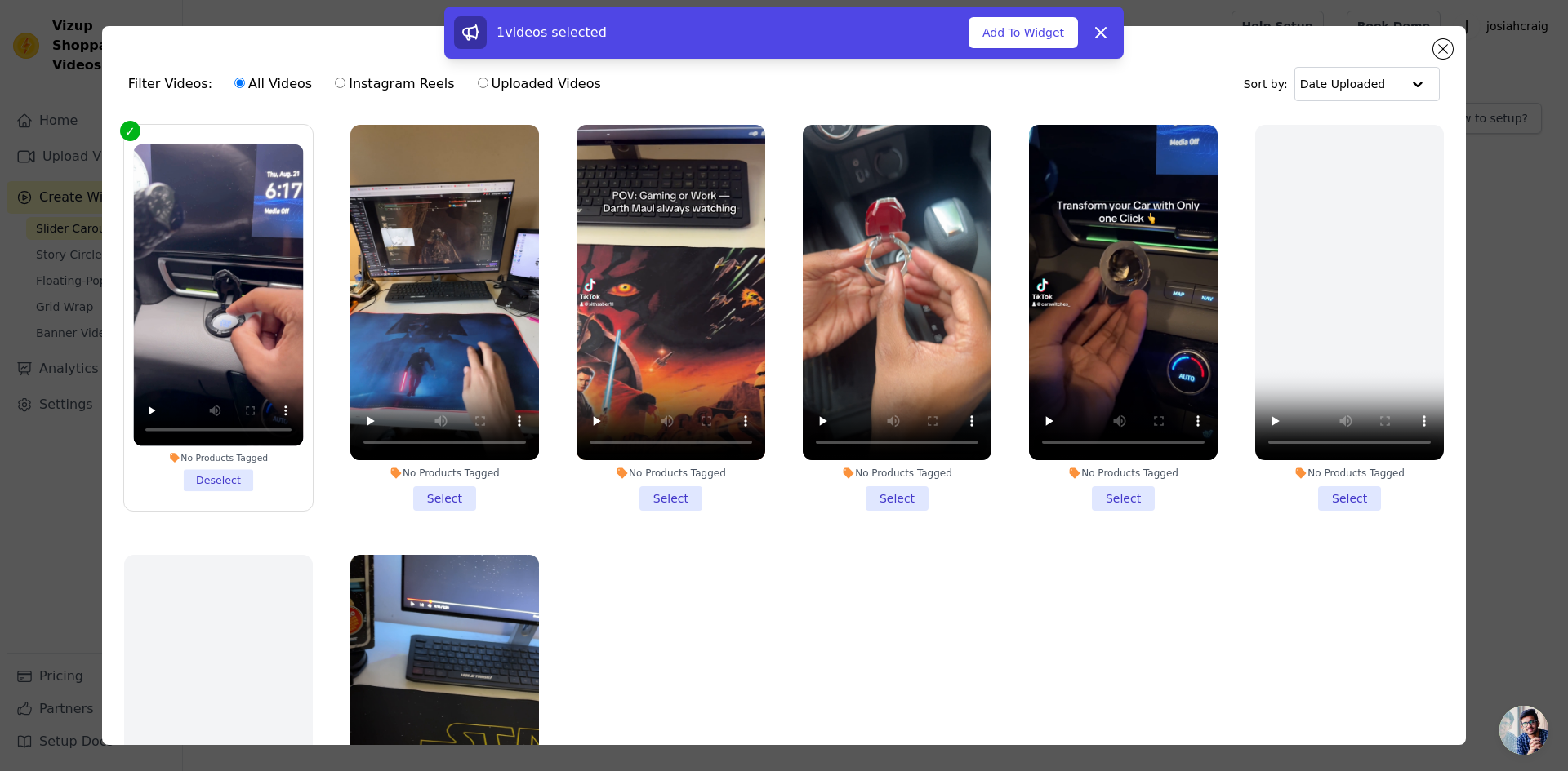
click at [454, 491] on li "No Products Tagged Select" at bounding box center [444, 318] width 189 height 386
click at [0, 0] on input "No Products Tagged Select" at bounding box center [0, 0] width 0 height 0
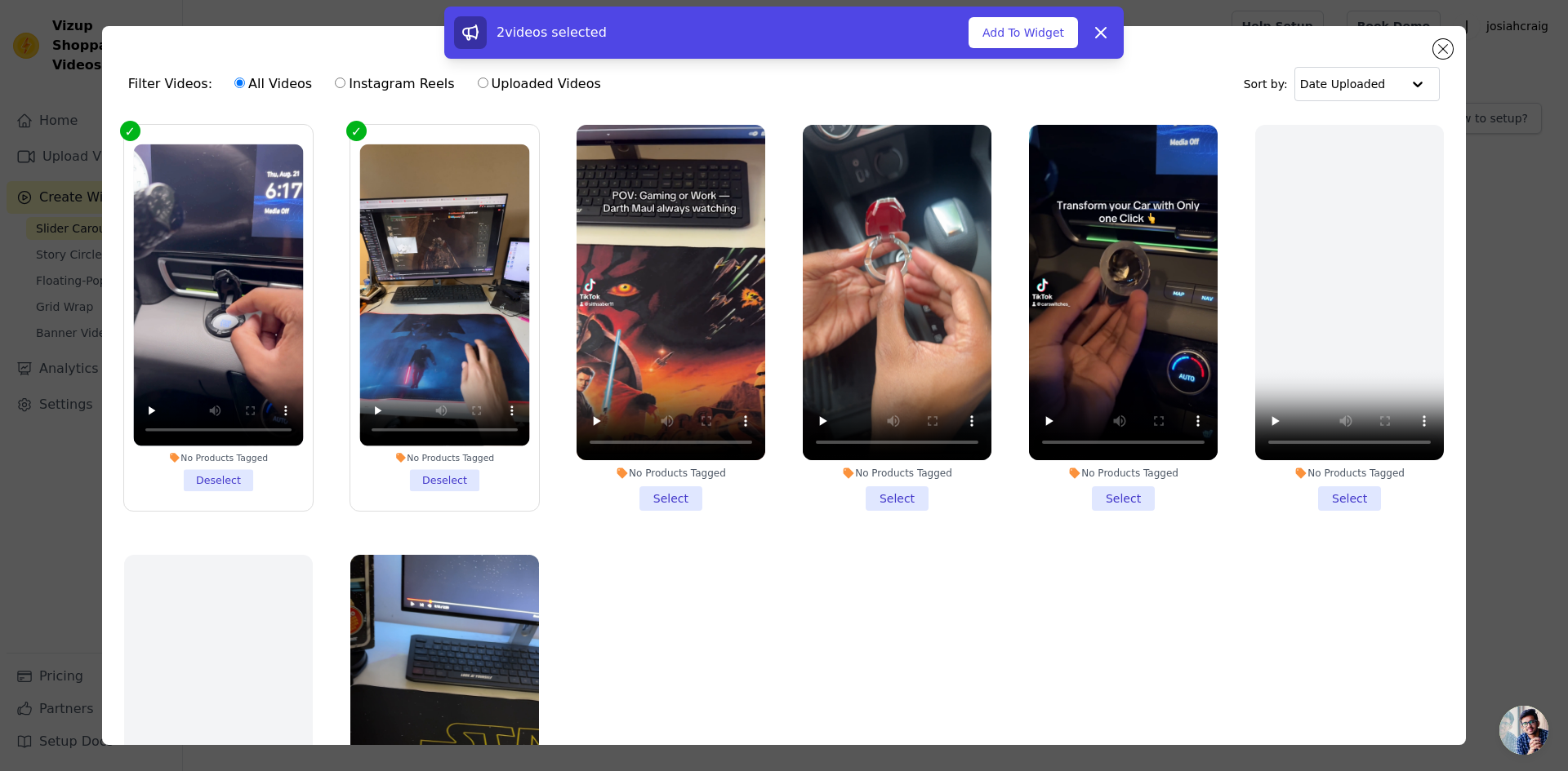
click at [1122, 494] on li "No Products Tagged Select" at bounding box center [1123, 318] width 189 height 386
click at [0, 0] on input "No Products Tagged Select" at bounding box center [0, 0] width 0 height 0
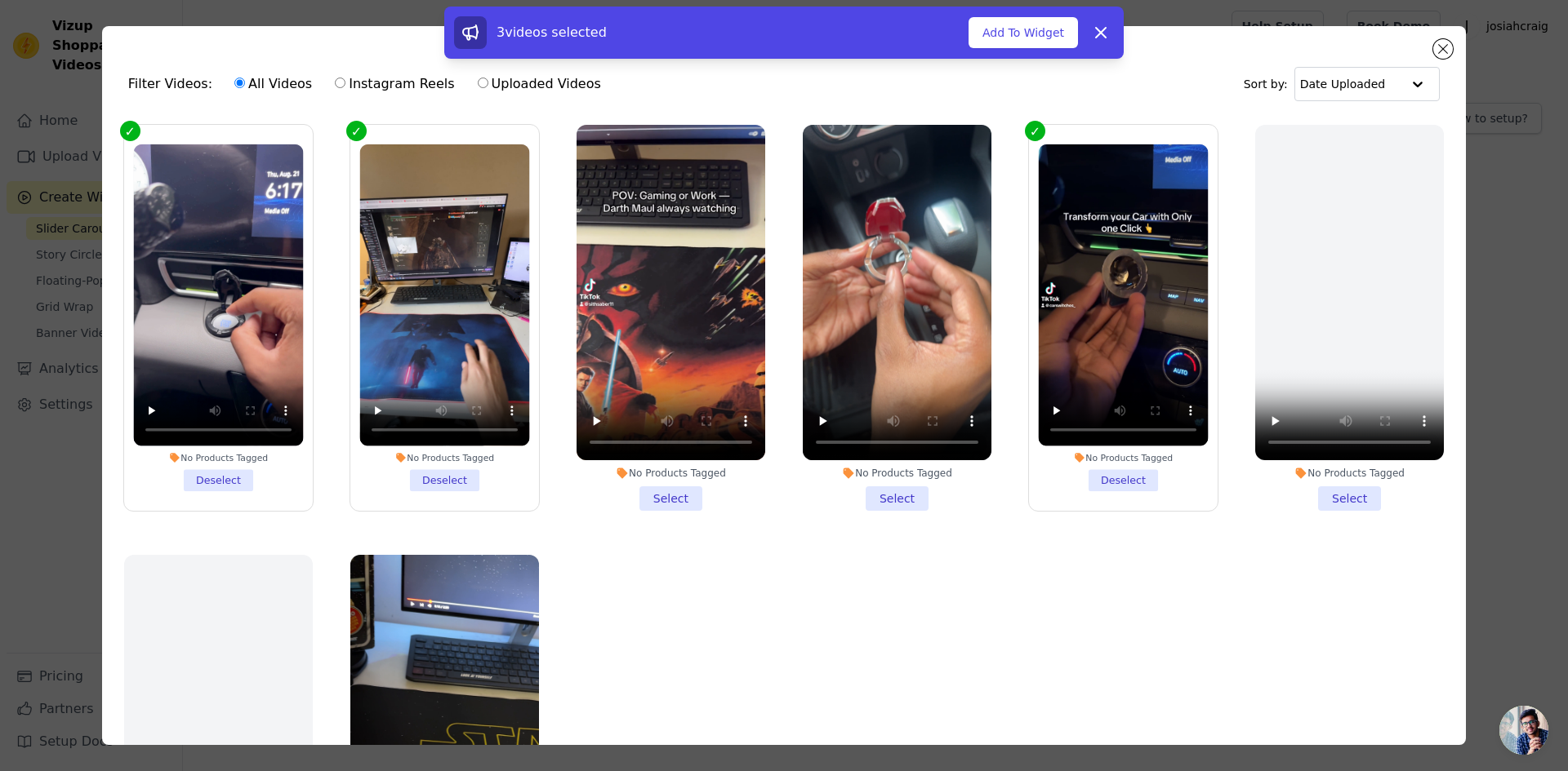
click at [894, 486] on li "No Products Tagged Select" at bounding box center [897, 318] width 189 height 386
click at [0, 0] on input "No Products Tagged Select" at bounding box center [0, 0] width 0 height 0
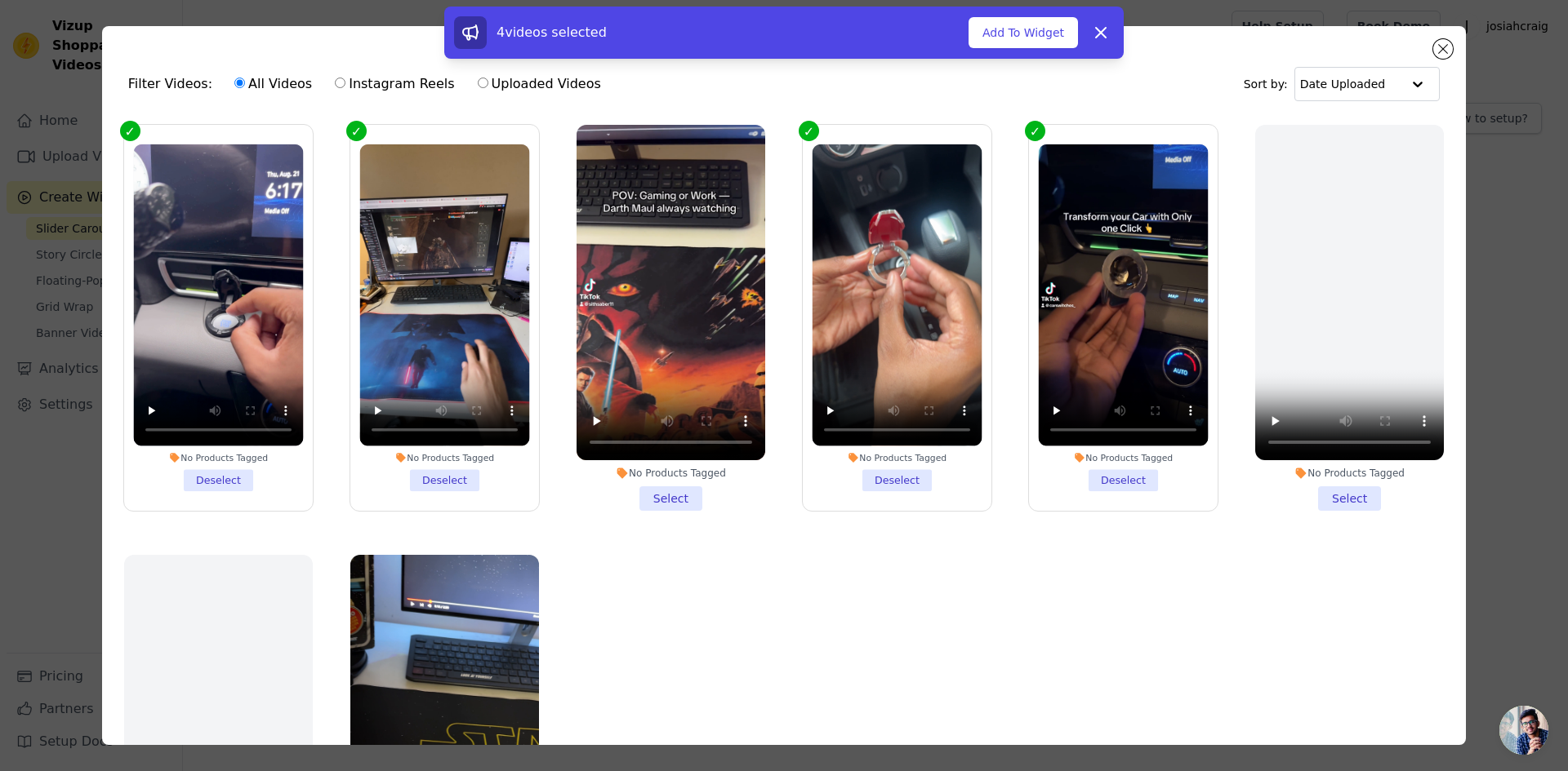
click at [637, 488] on li "No Products Tagged Select" at bounding box center [670, 318] width 189 height 386
click at [0, 0] on input "No Products Tagged Select" at bounding box center [0, 0] width 0 height 0
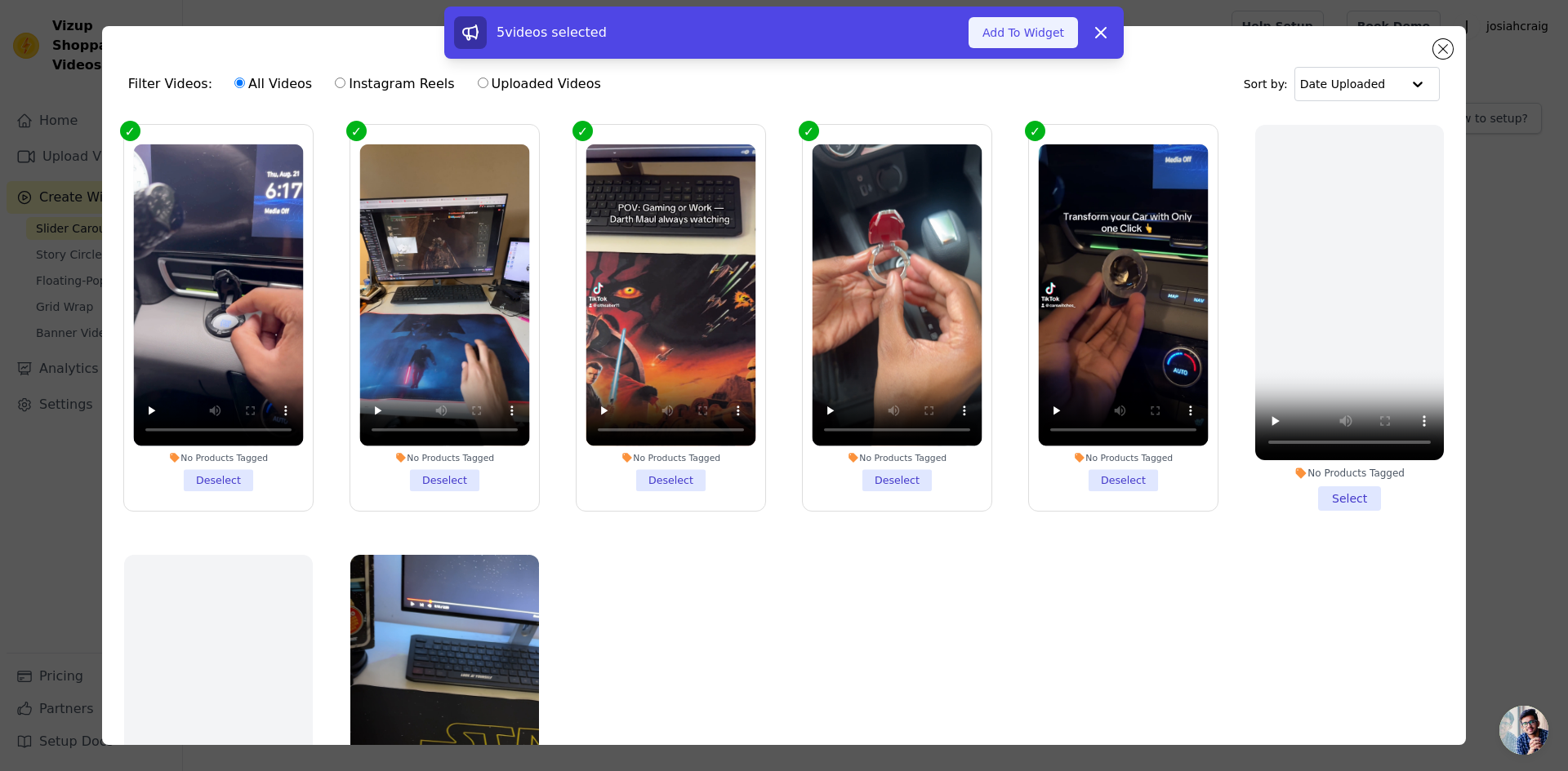
click at [1039, 32] on button "Add To Widget" at bounding box center [1023, 33] width 110 height 31
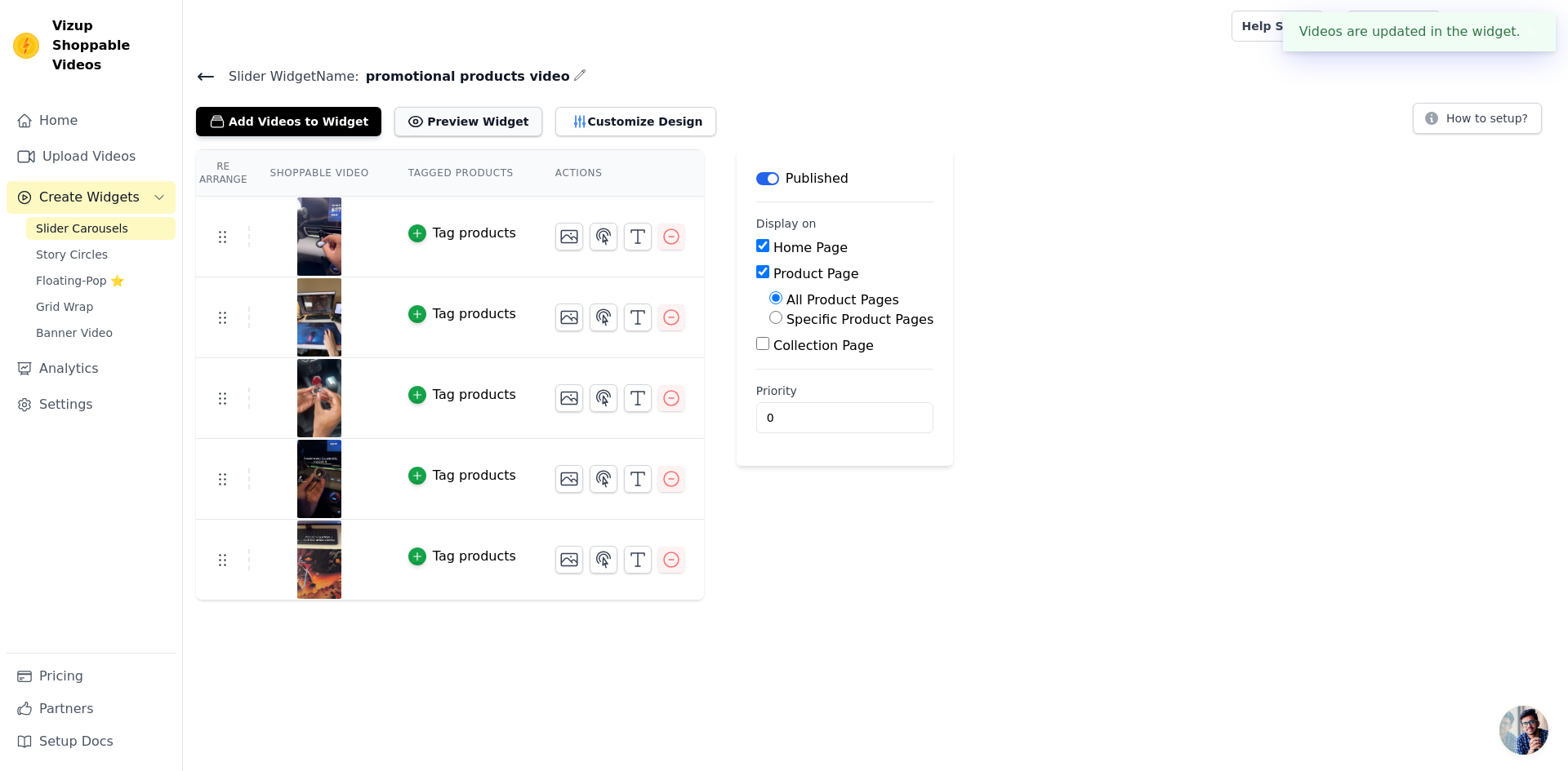
click at [406, 119] on button "Preview Widget" at bounding box center [468, 122] width 147 height 30
